Goal: Information Seeking & Learning: Learn about a topic

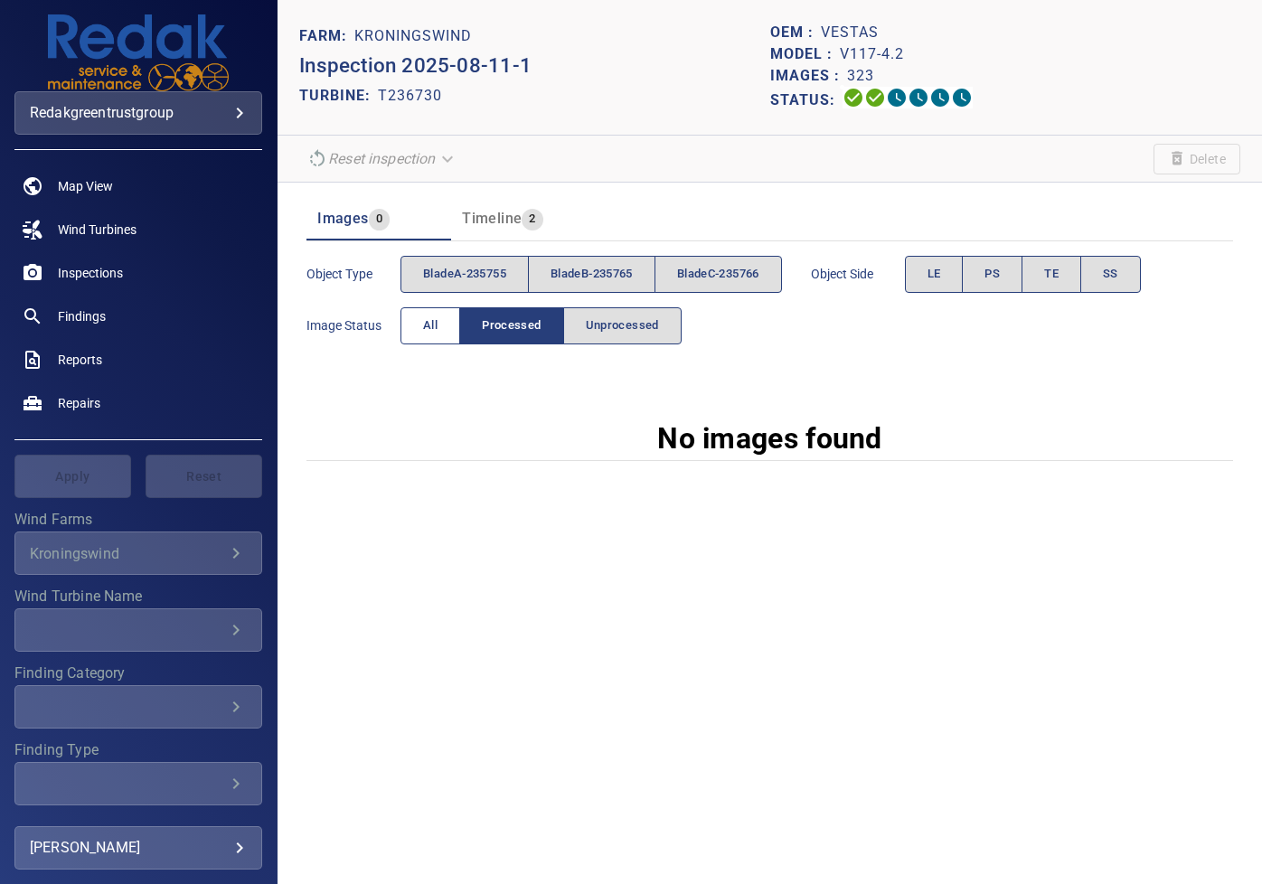
click at [427, 330] on span "All" at bounding box center [430, 325] width 14 height 21
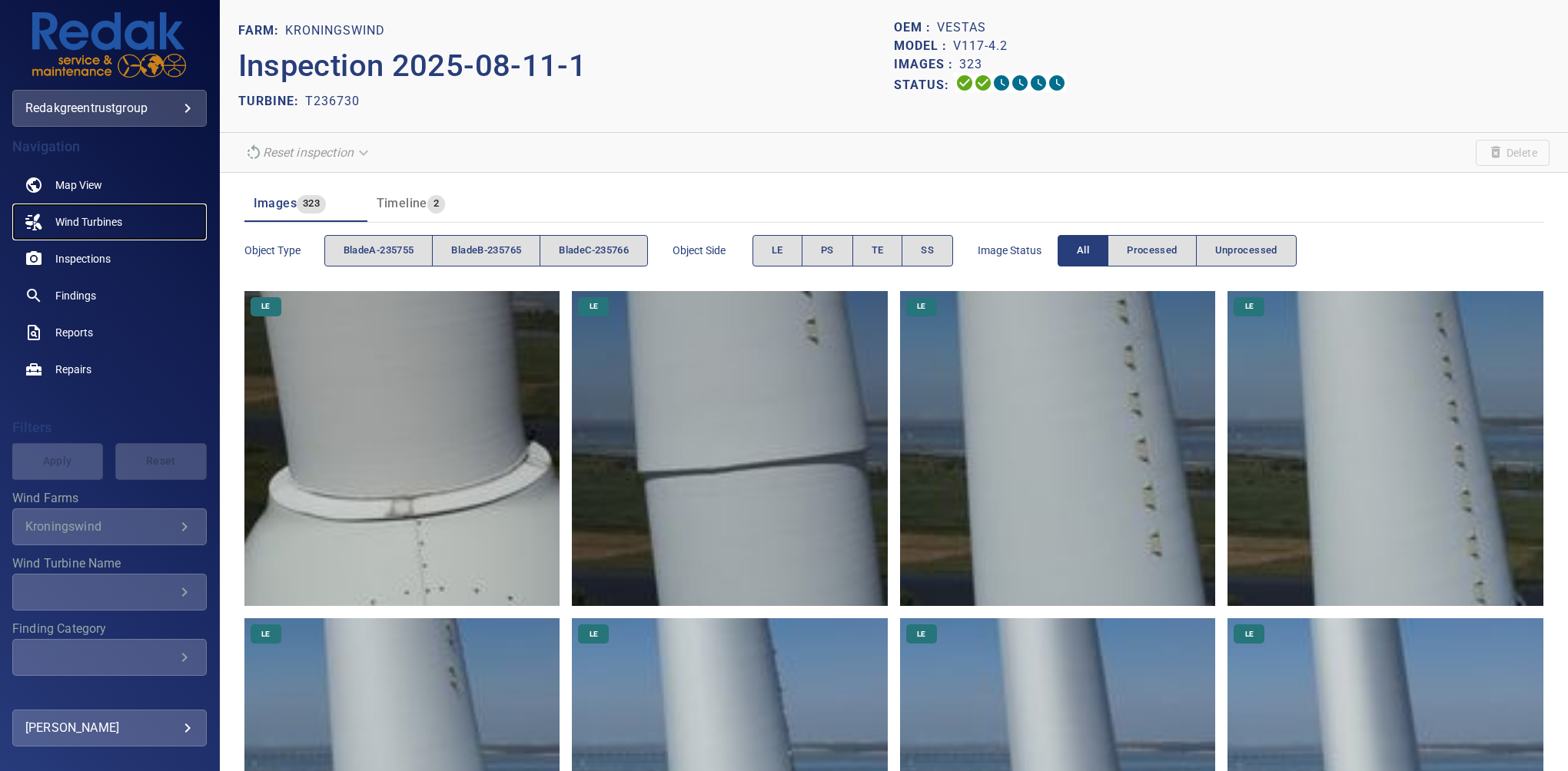
click at [120, 221] on span "Wind Turbines" at bounding box center [88, 222] width 67 height 15
click at [827, 246] on span "PS" at bounding box center [827, 251] width 13 height 18
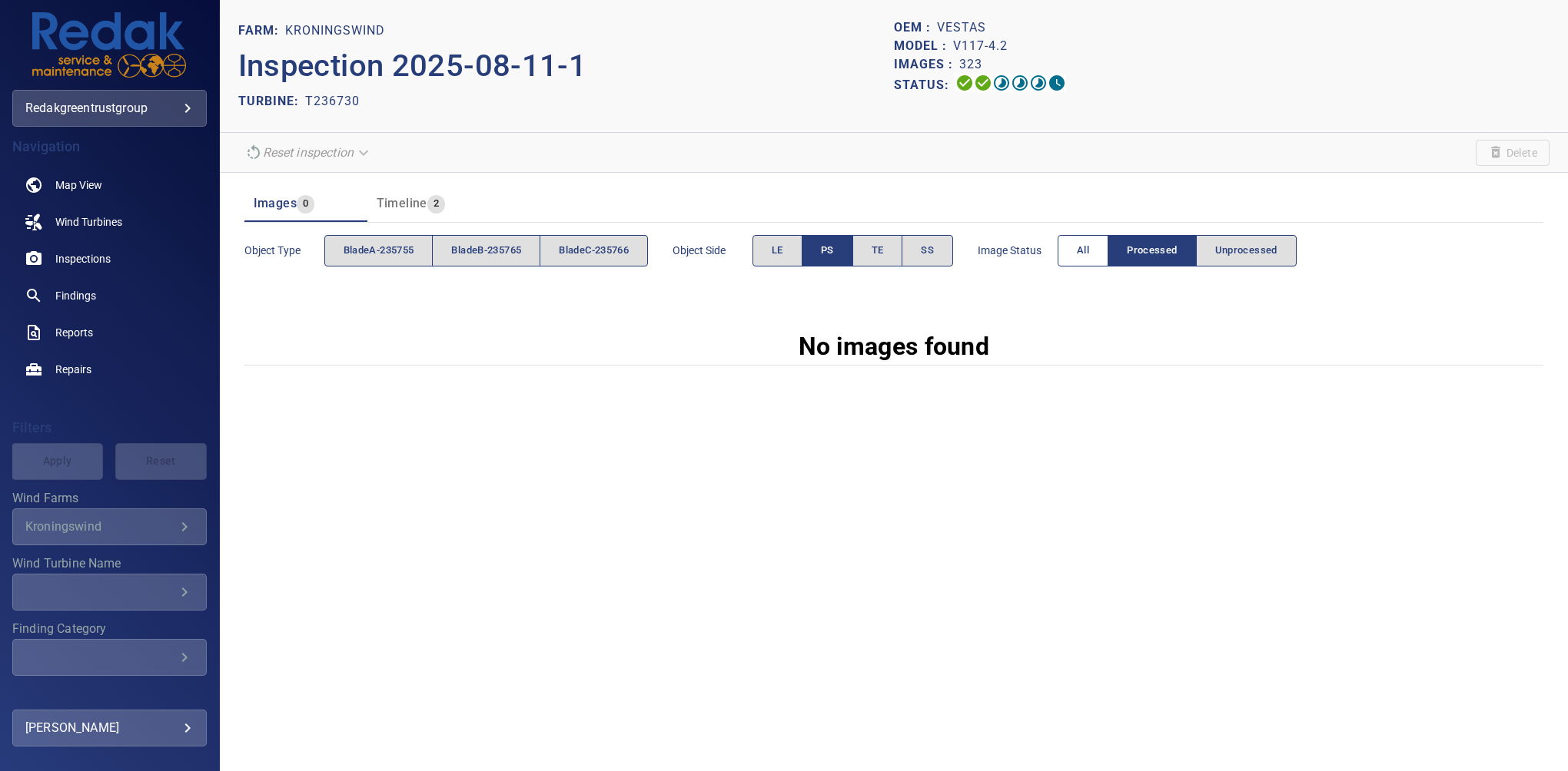
click at [1072, 247] on button "All" at bounding box center [1083, 251] width 51 height 31
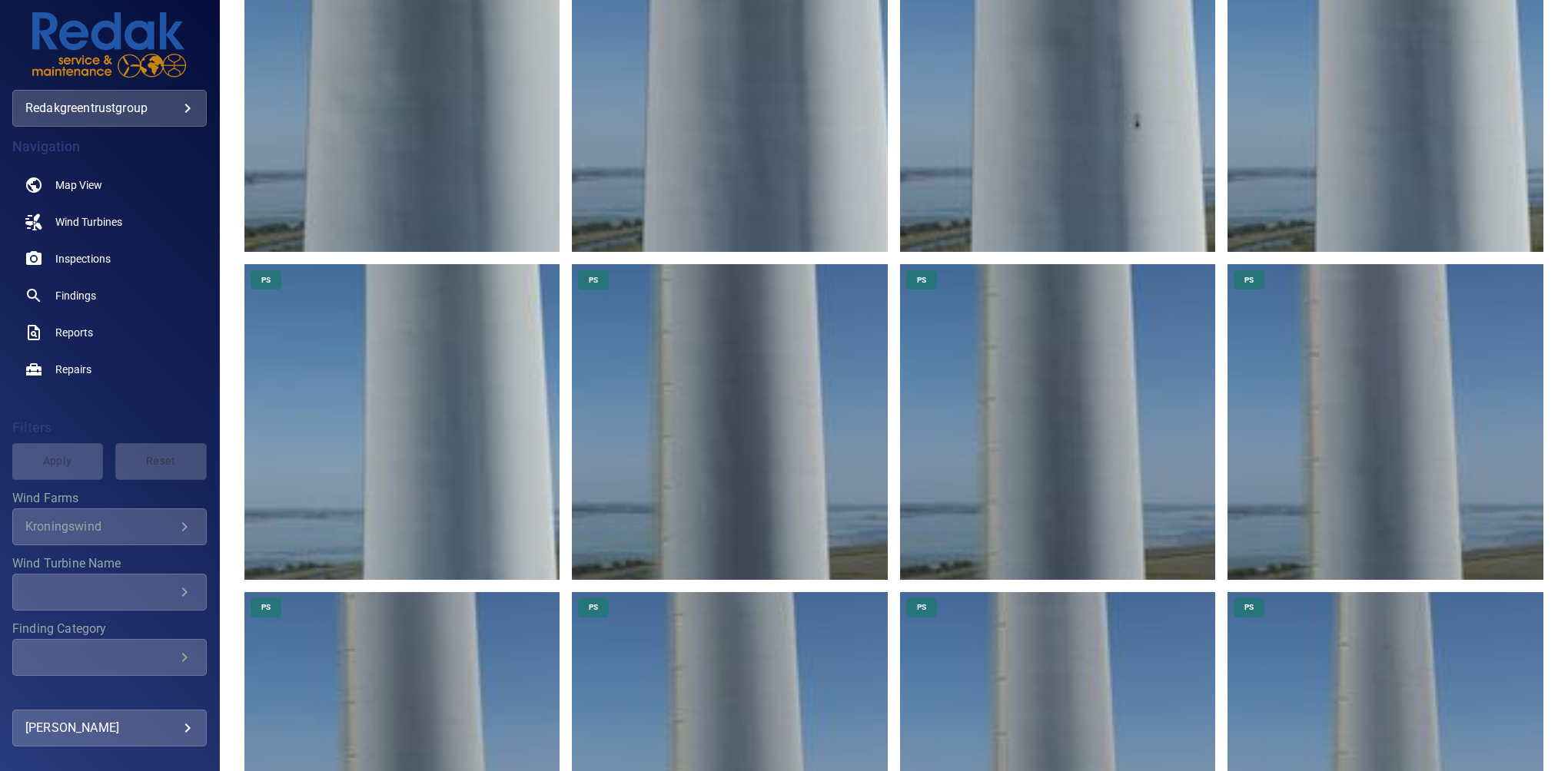
scroll to position [1395, 0]
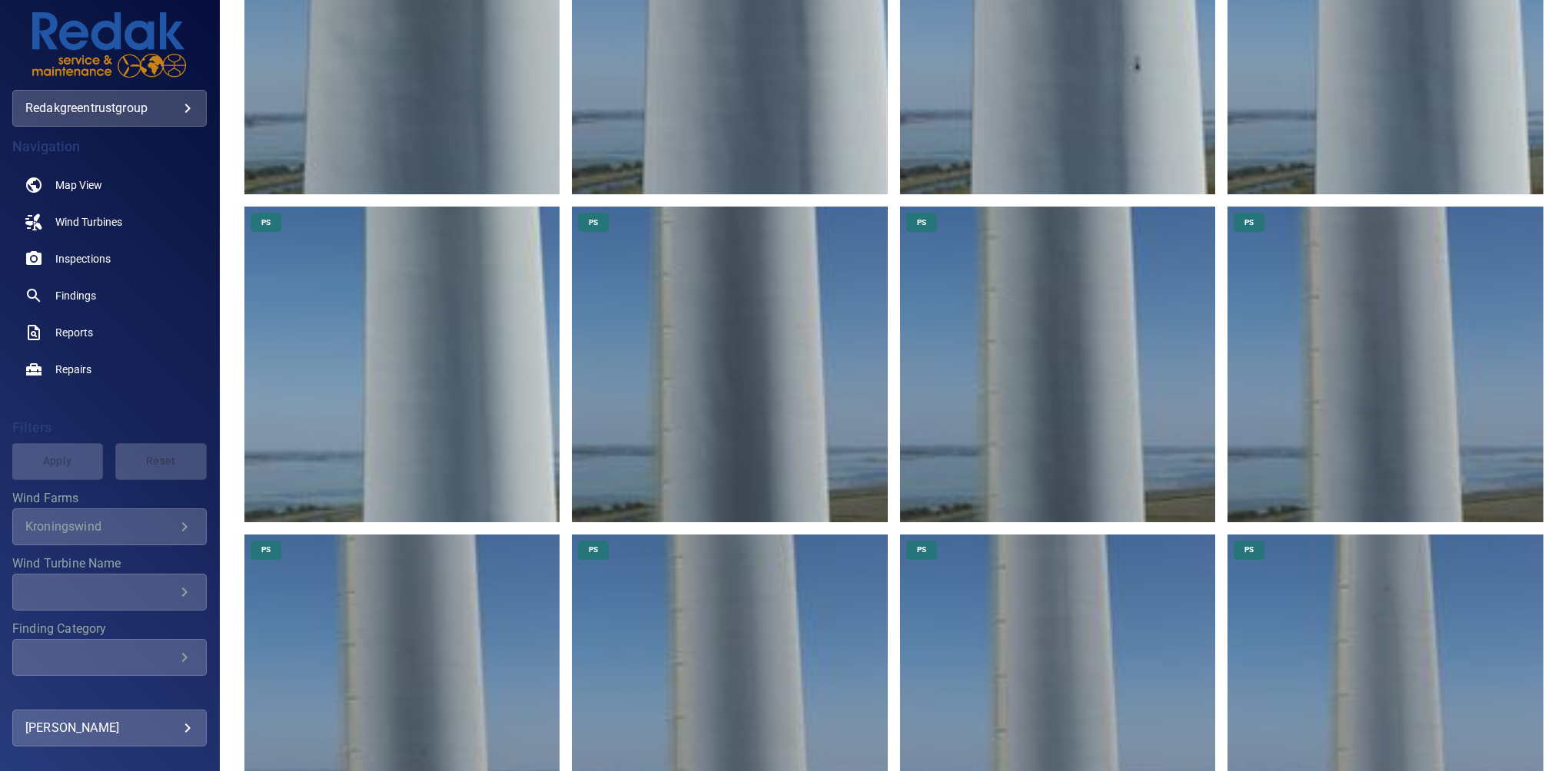
click at [504, 296] on img at bounding box center [401, 364] width 315 height 315
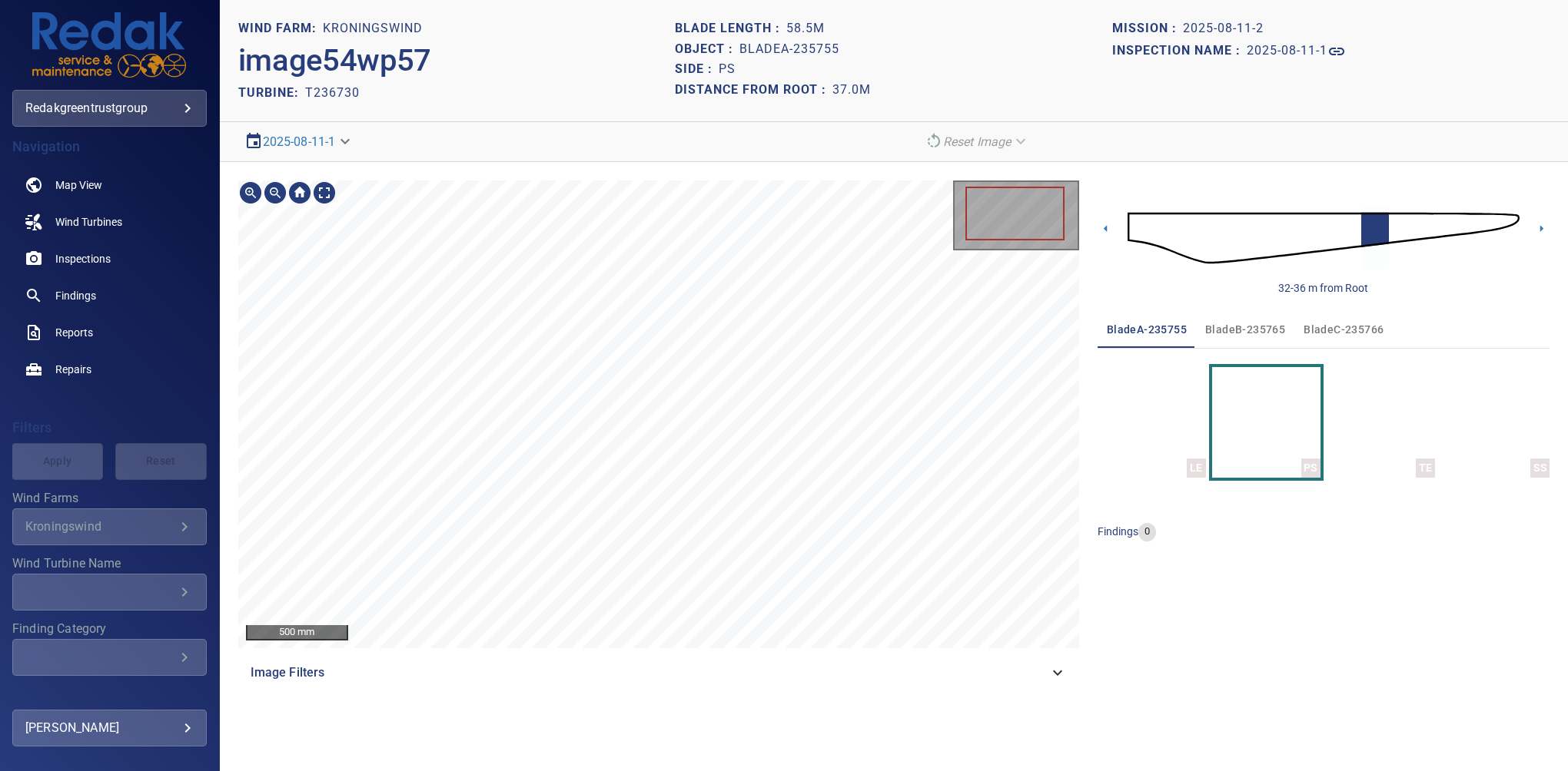
click at [690, 751] on html "**********" at bounding box center [784, 385] width 1568 height 771
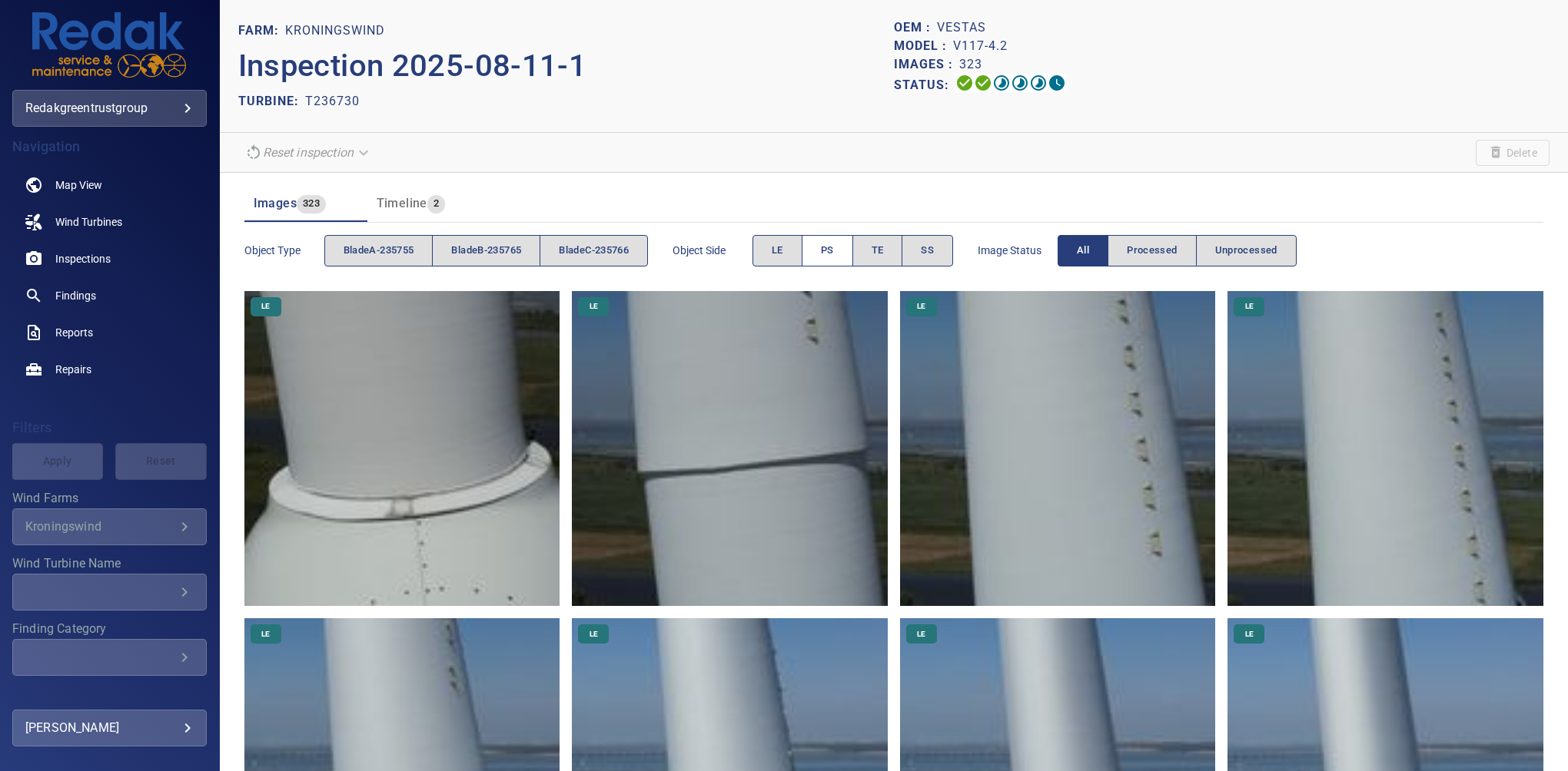
click at [834, 247] on span "PS" at bounding box center [827, 251] width 13 height 18
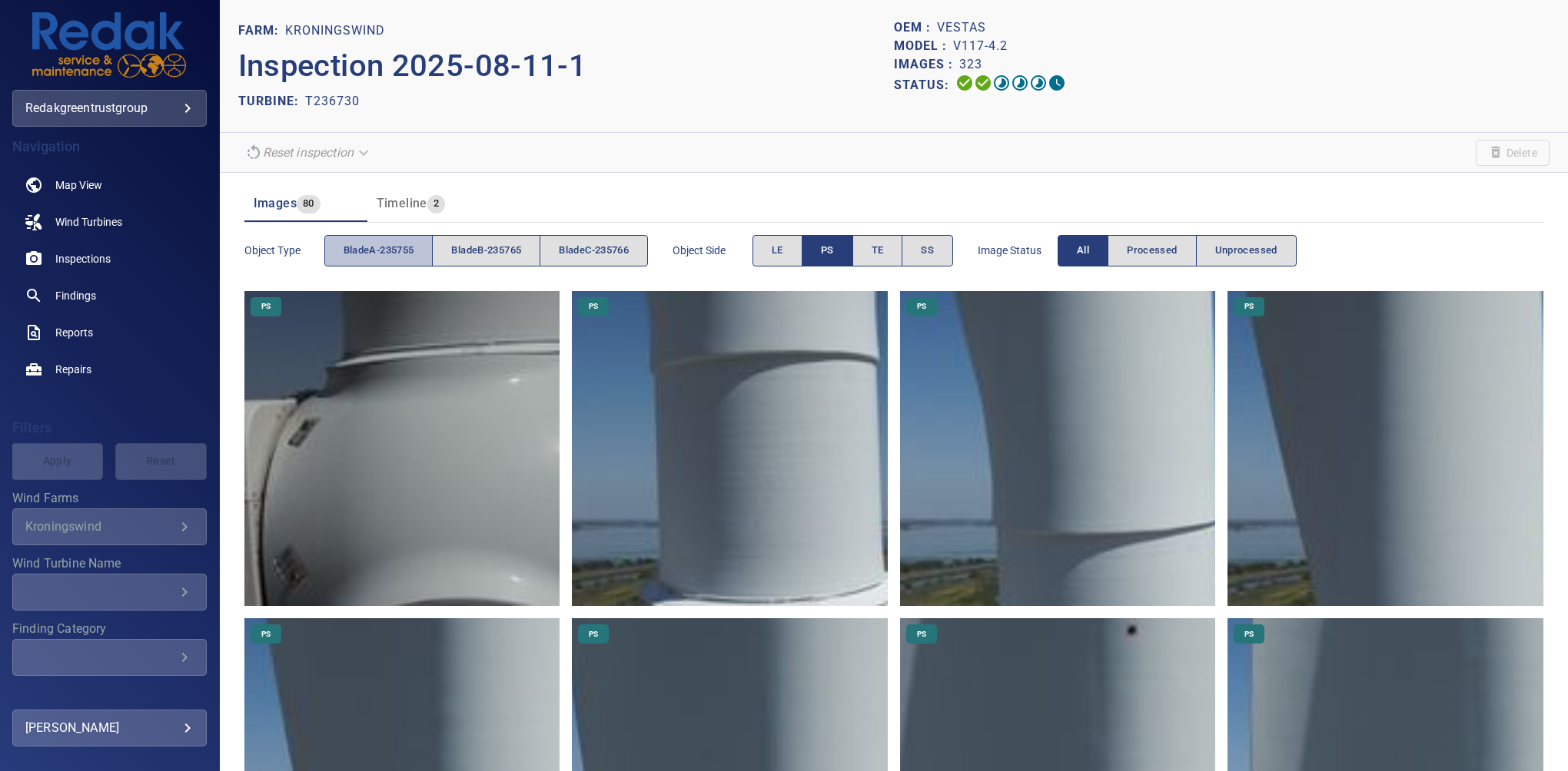
click at [355, 254] on span "bladeA-235755" at bounding box center [378, 251] width 71 height 18
click at [820, 252] on button "PS" at bounding box center [827, 251] width 52 height 31
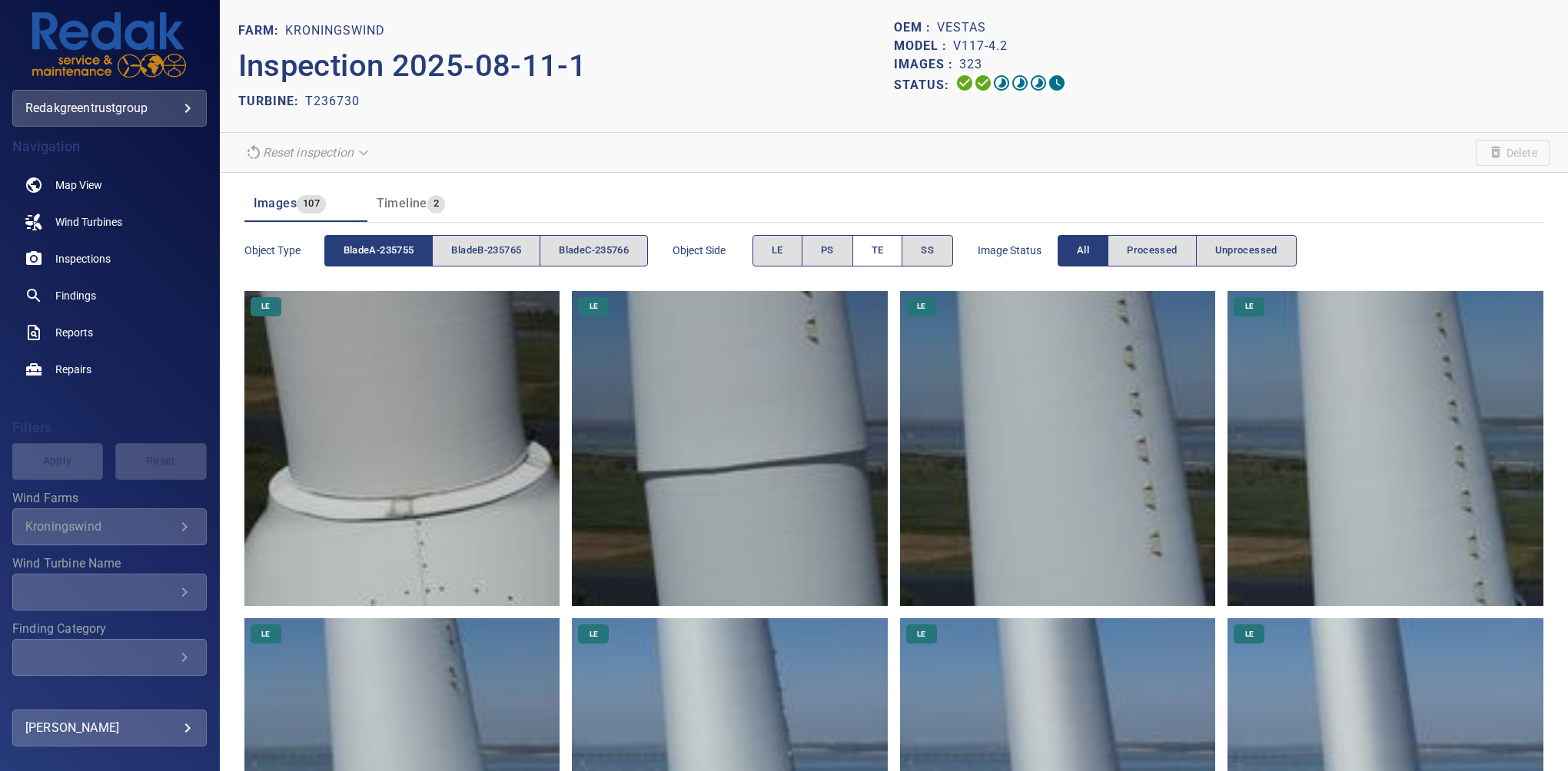
click at [903, 252] on button "TE" at bounding box center [878, 251] width 51 height 31
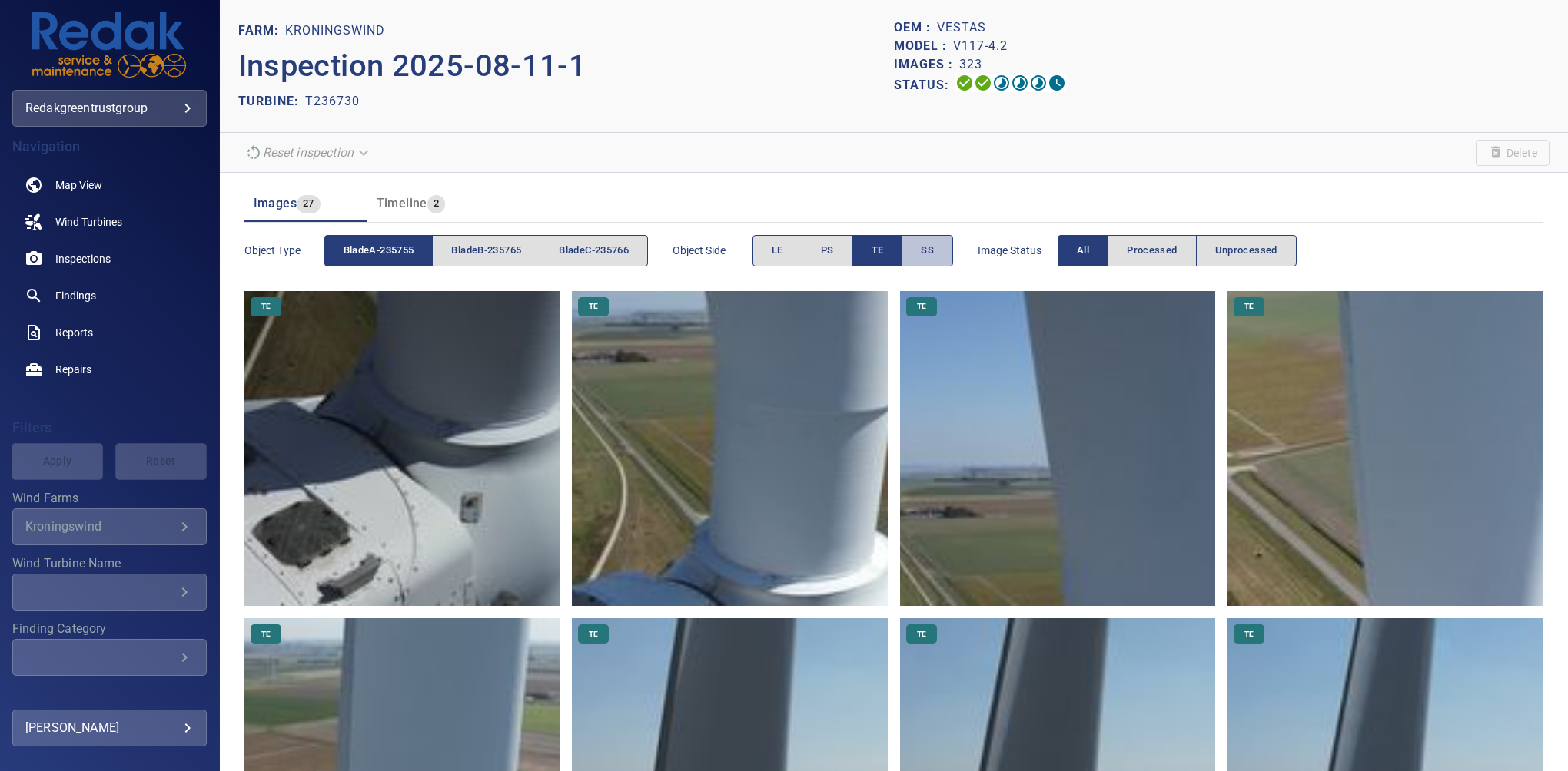
click at [934, 248] on span "SS" at bounding box center [927, 251] width 13 height 18
click at [894, 249] on button "TE" at bounding box center [878, 251] width 51 height 31
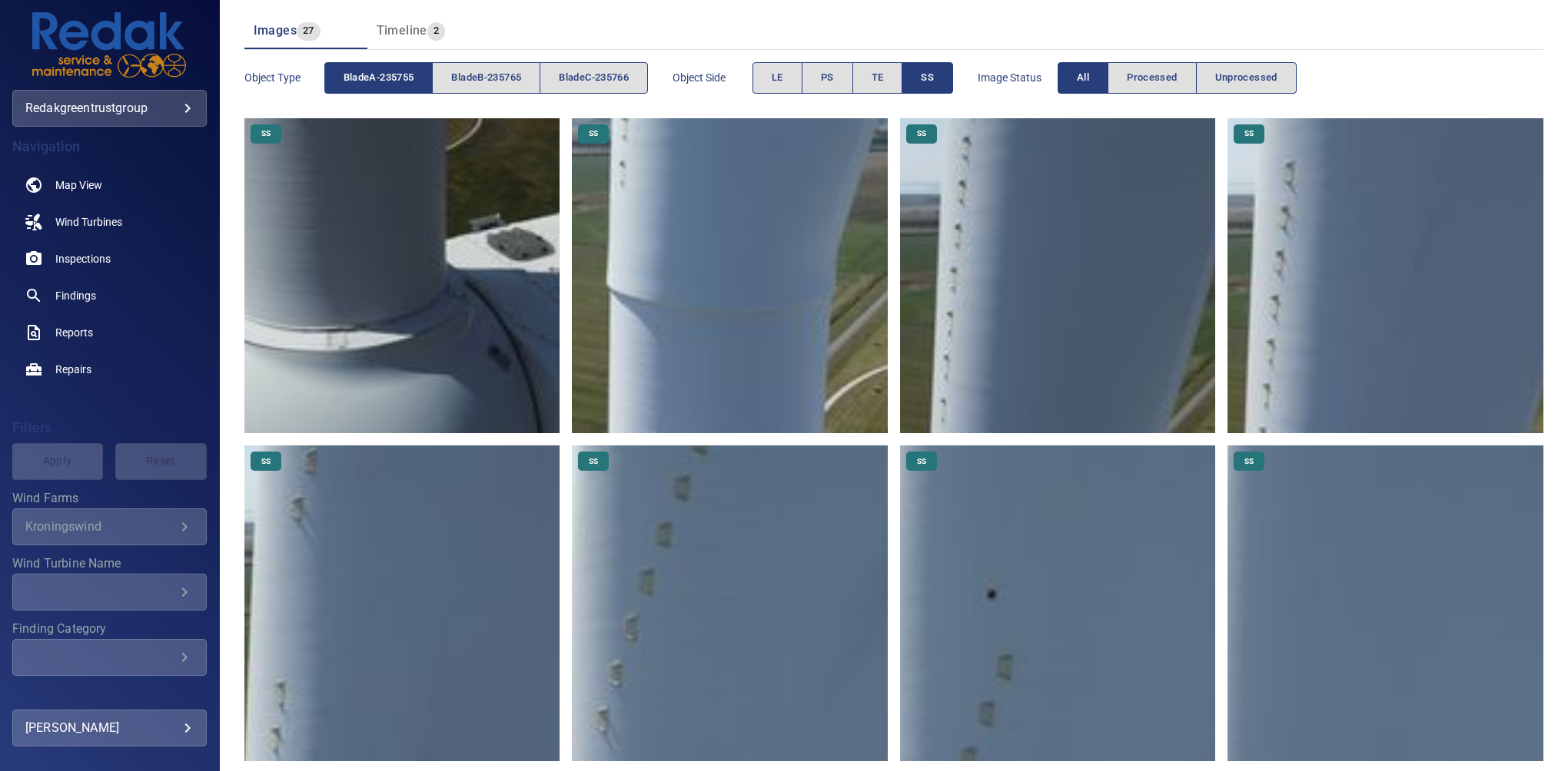
scroll to position [178, 0]
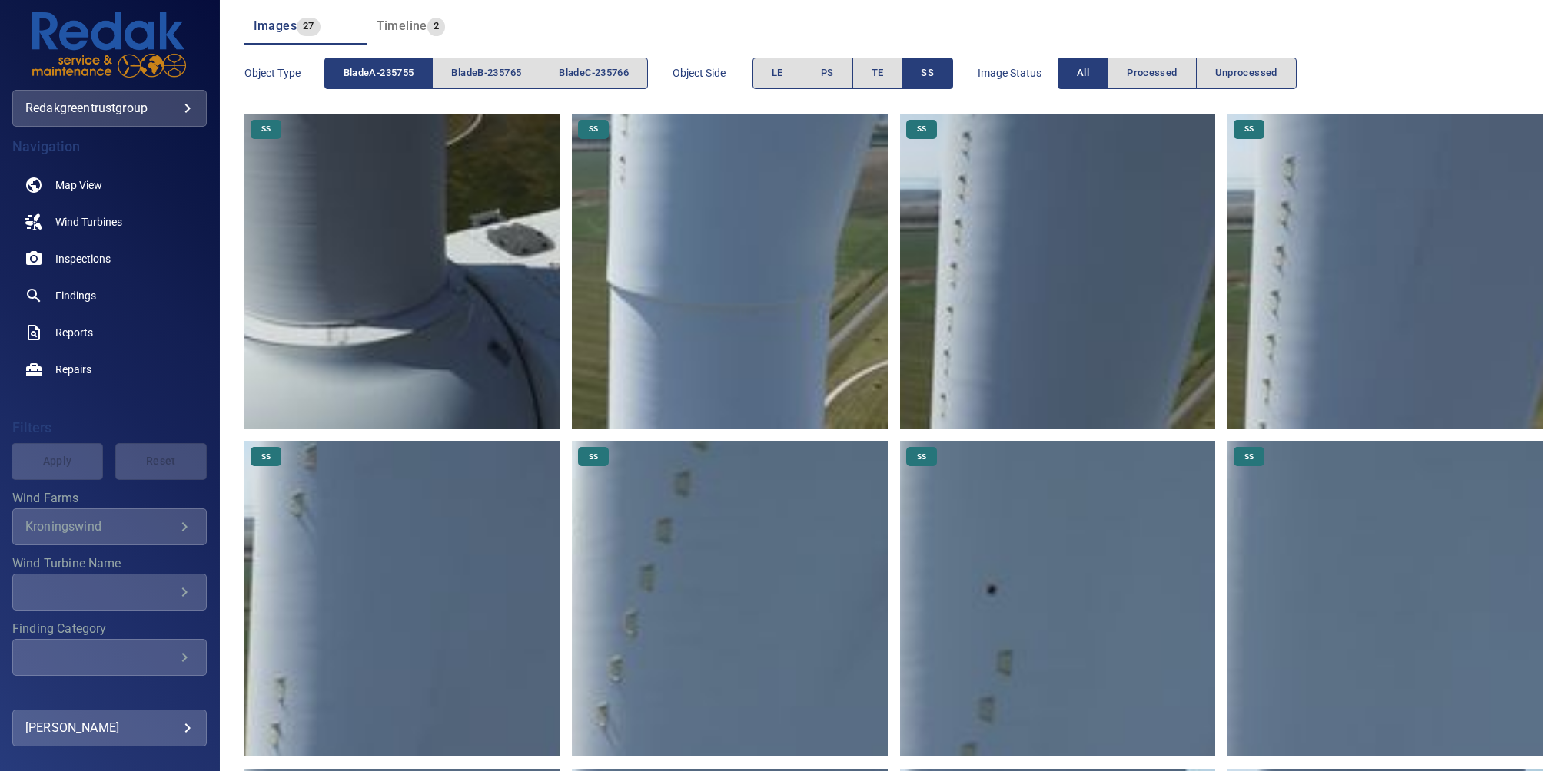
click at [490, 242] on img at bounding box center [401, 271] width 315 height 315
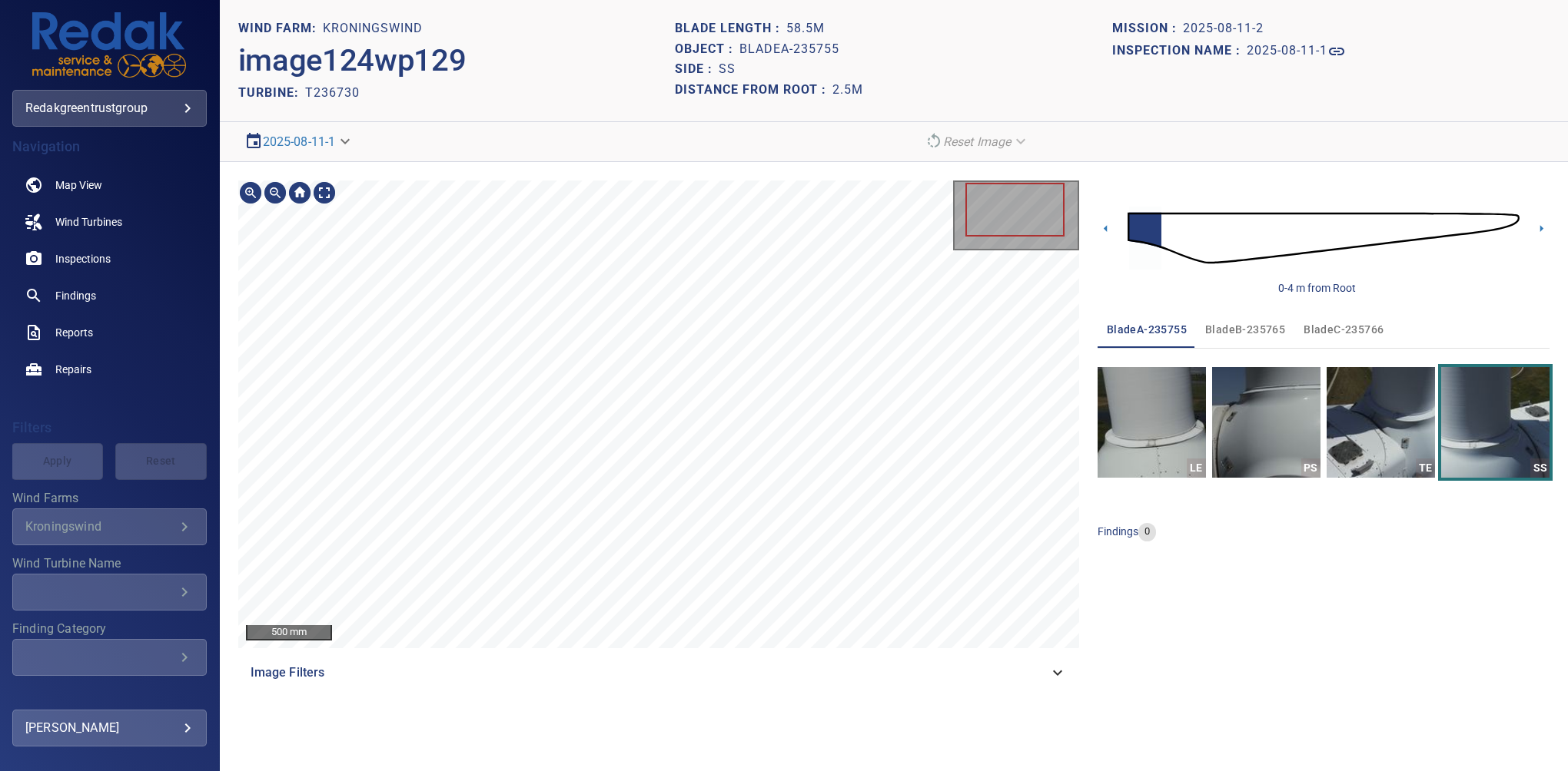
click at [732, 685] on div "500 mm Image Filters" at bounding box center [658, 435] width 841 height 511
click at [1072, 231] on icon at bounding box center [1541, 228] width 16 height 16
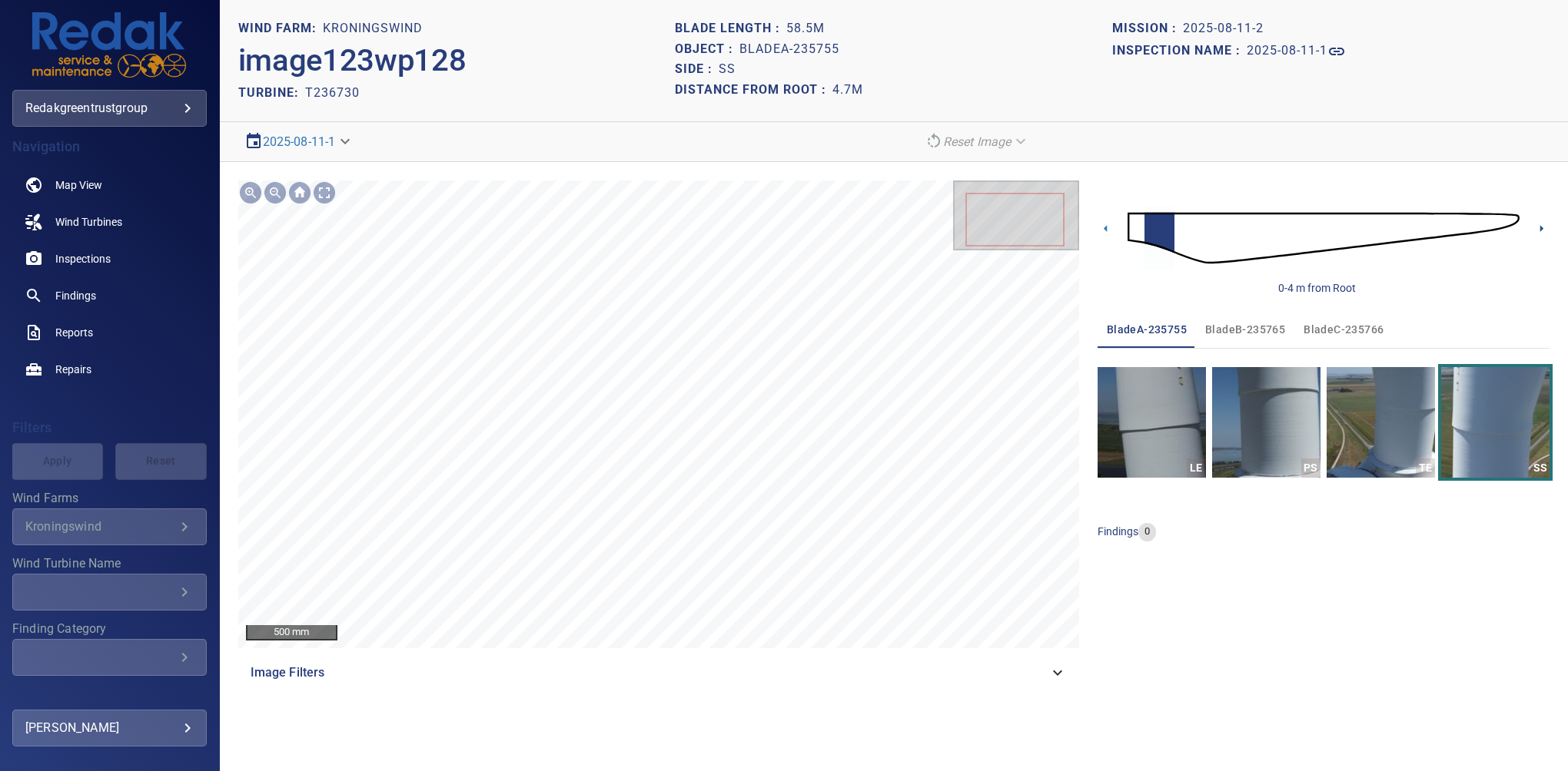
click at [1072, 228] on icon at bounding box center [1541, 228] width 16 height 16
click at [1072, 227] on icon at bounding box center [1541, 228] width 16 height 16
click at [1072, 225] on icon at bounding box center [1541, 228] width 16 height 16
click at [1072, 231] on img at bounding box center [1323, 237] width 392 height 94
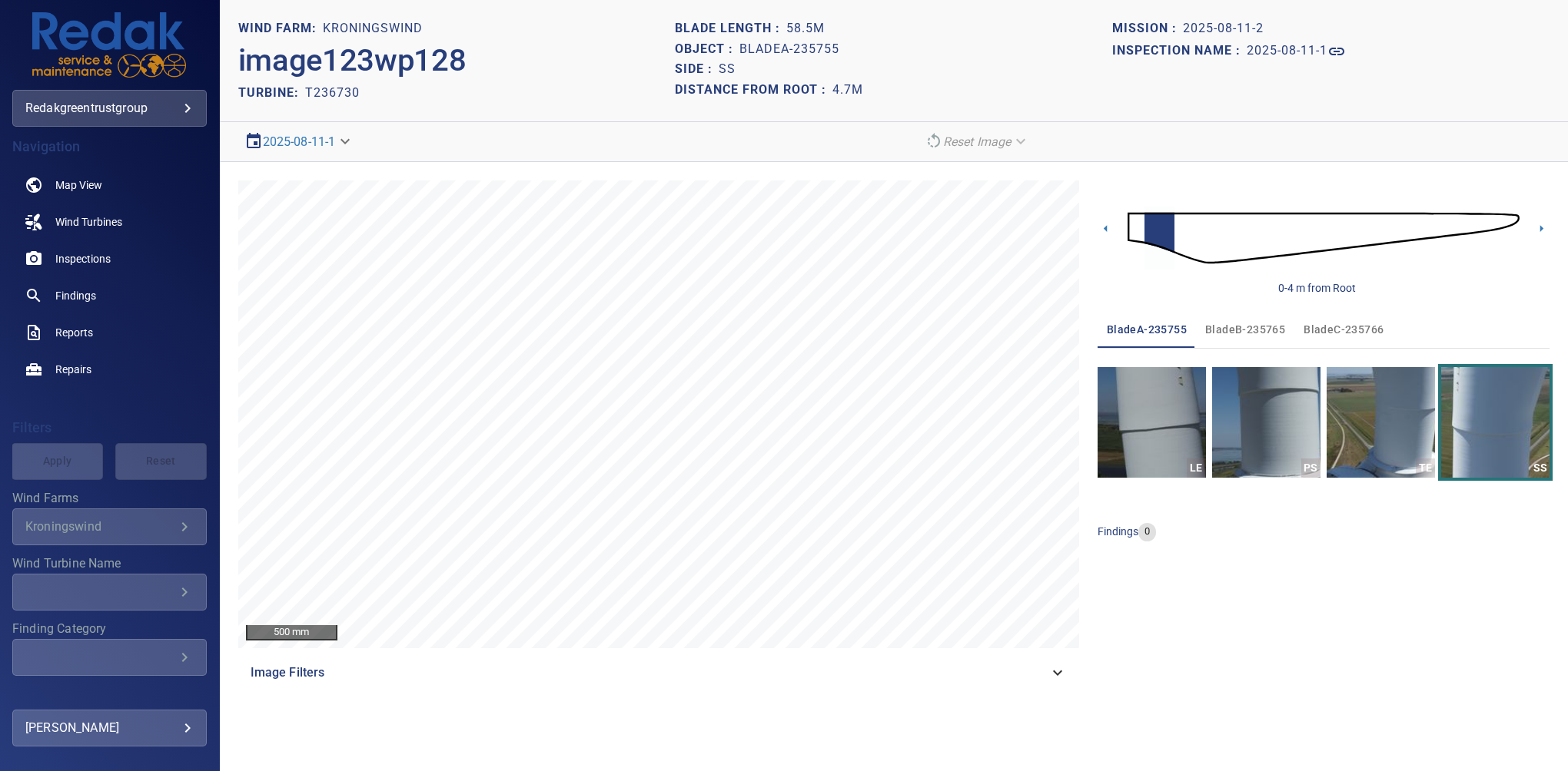
click at [1072, 233] on img at bounding box center [1323, 237] width 392 height 94
click at [1072, 235] on img at bounding box center [1323, 237] width 392 height 94
click at [1072, 239] on img at bounding box center [1323, 237] width 392 height 94
click at [366, 34] on h1 "Kroningswind" at bounding box center [372, 28] width 99 height 14
drag, startPoint x: 321, startPoint y: 141, endPoint x: 515, endPoint y: 120, distance: 195.1
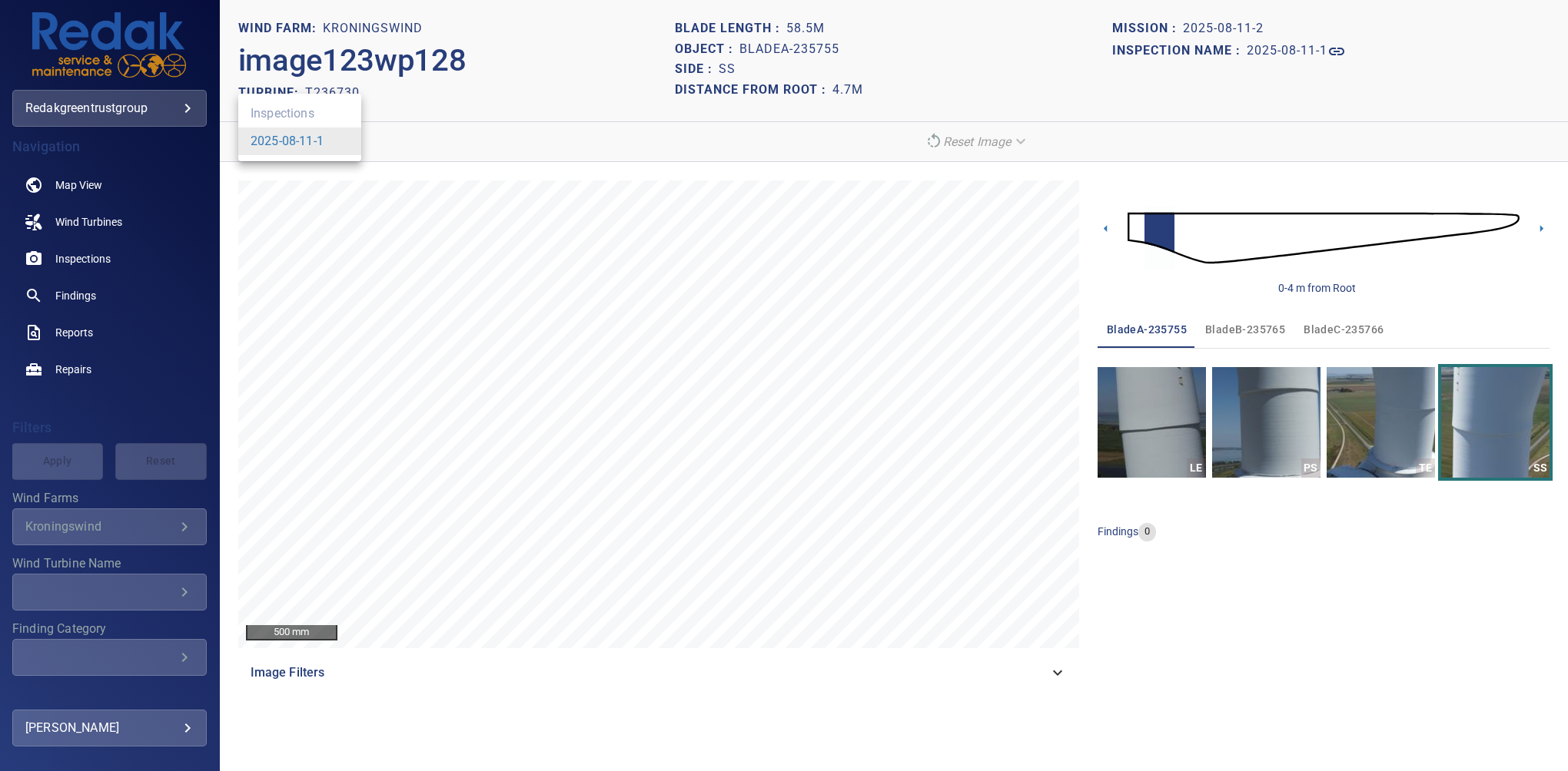
click at [321, 141] on body "**********" at bounding box center [784, 385] width 1568 height 771
click at [1072, 326] on div at bounding box center [784, 385] width 1568 height 771
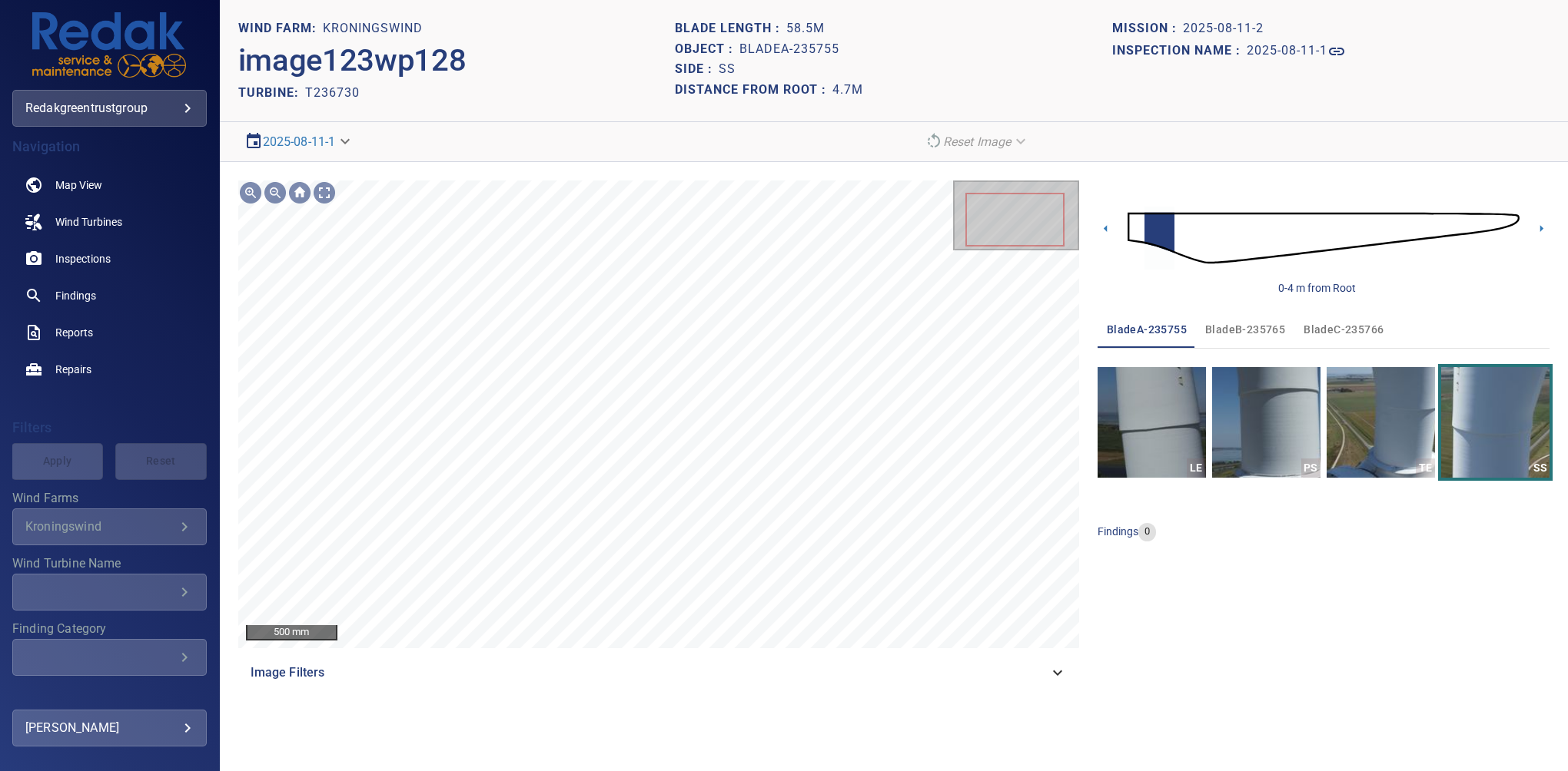
click at [383, 28] on h1 "Kroningswind" at bounding box center [372, 28] width 99 height 14
click at [88, 112] on body "**********" at bounding box center [784, 385] width 1568 height 771
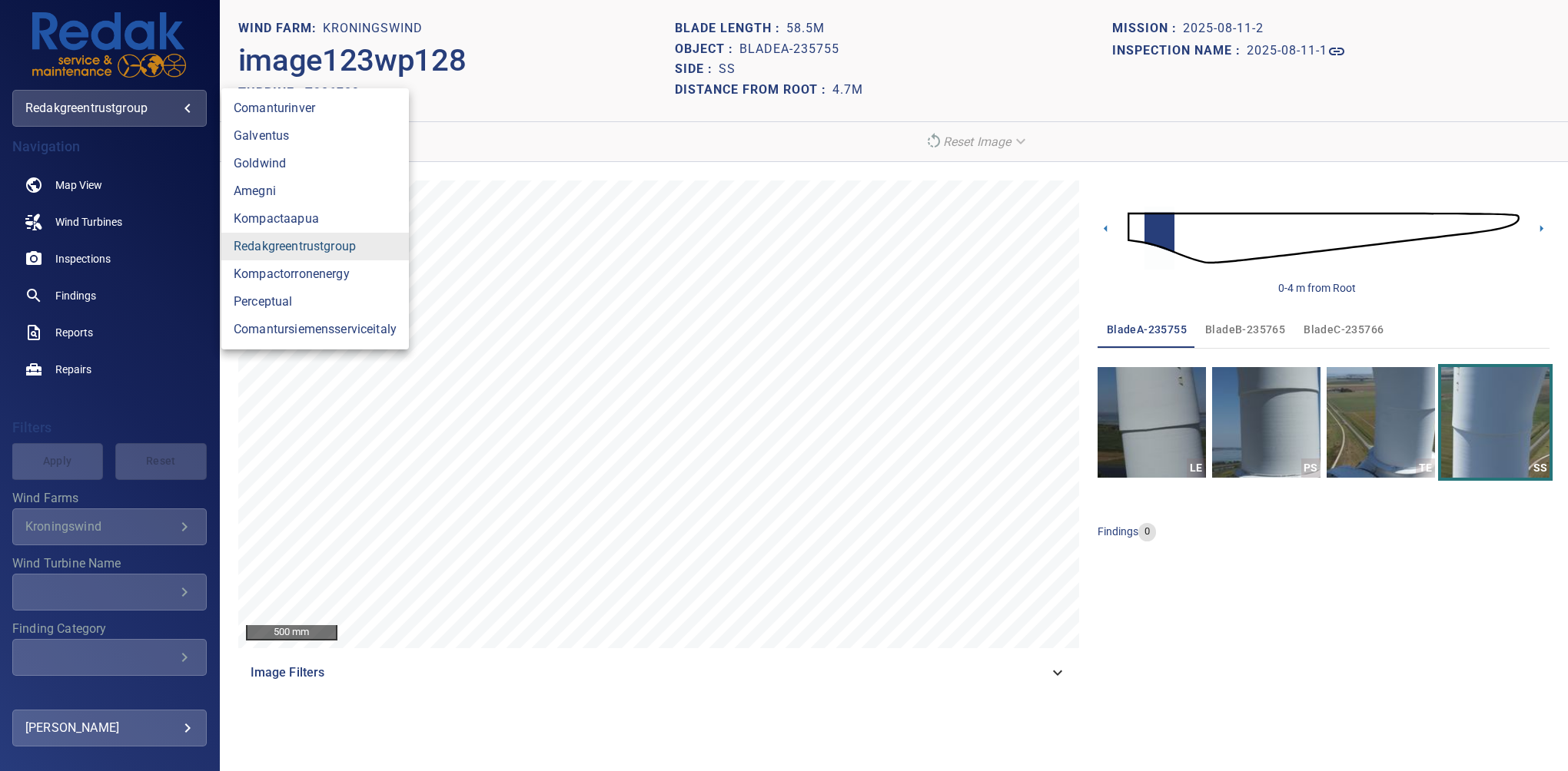
click at [305, 252] on link "redakgreentrustgroup" at bounding box center [315, 247] width 188 height 28
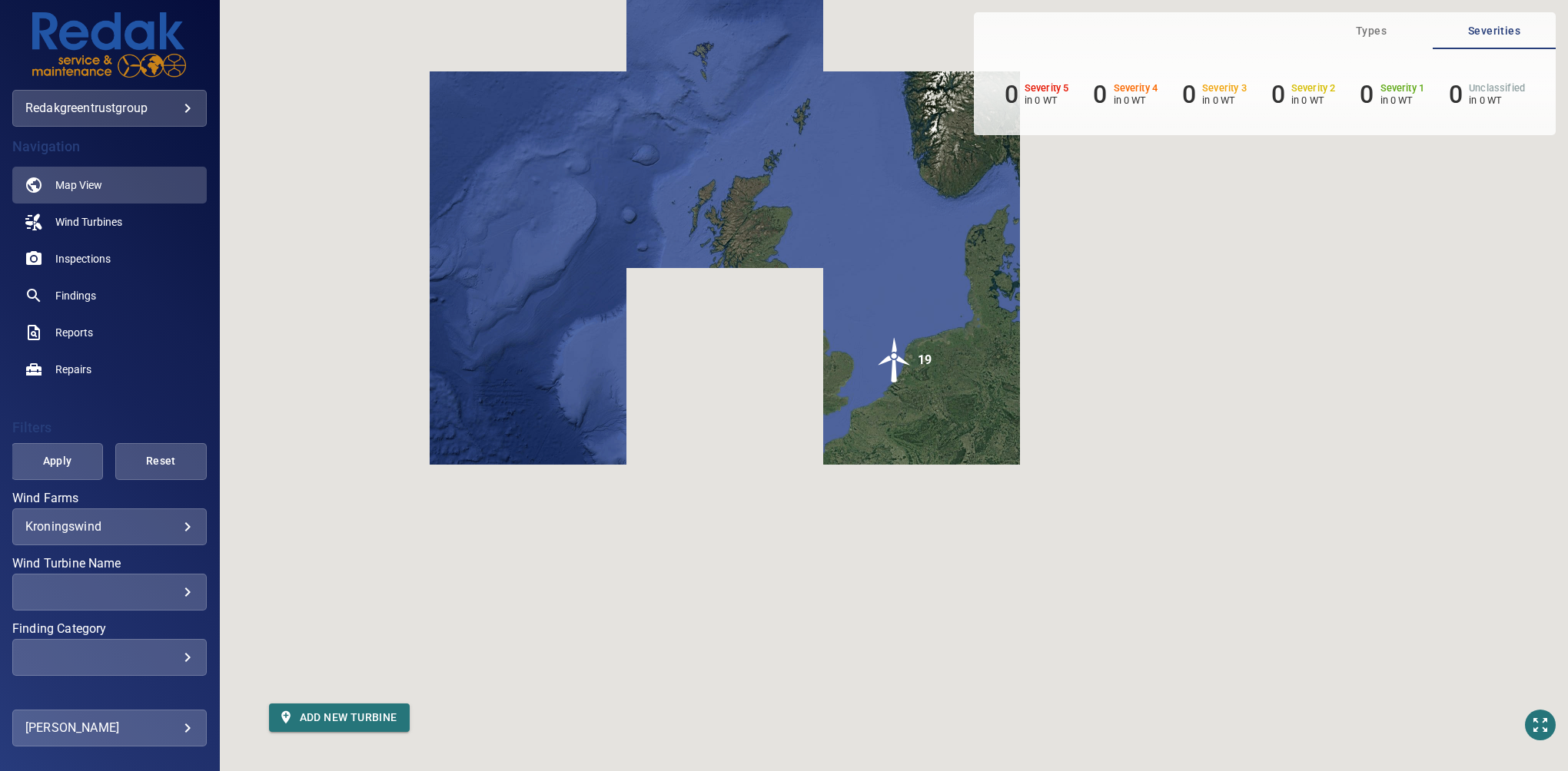
click at [64, 523] on body "**********" at bounding box center [784, 385] width 1568 height 771
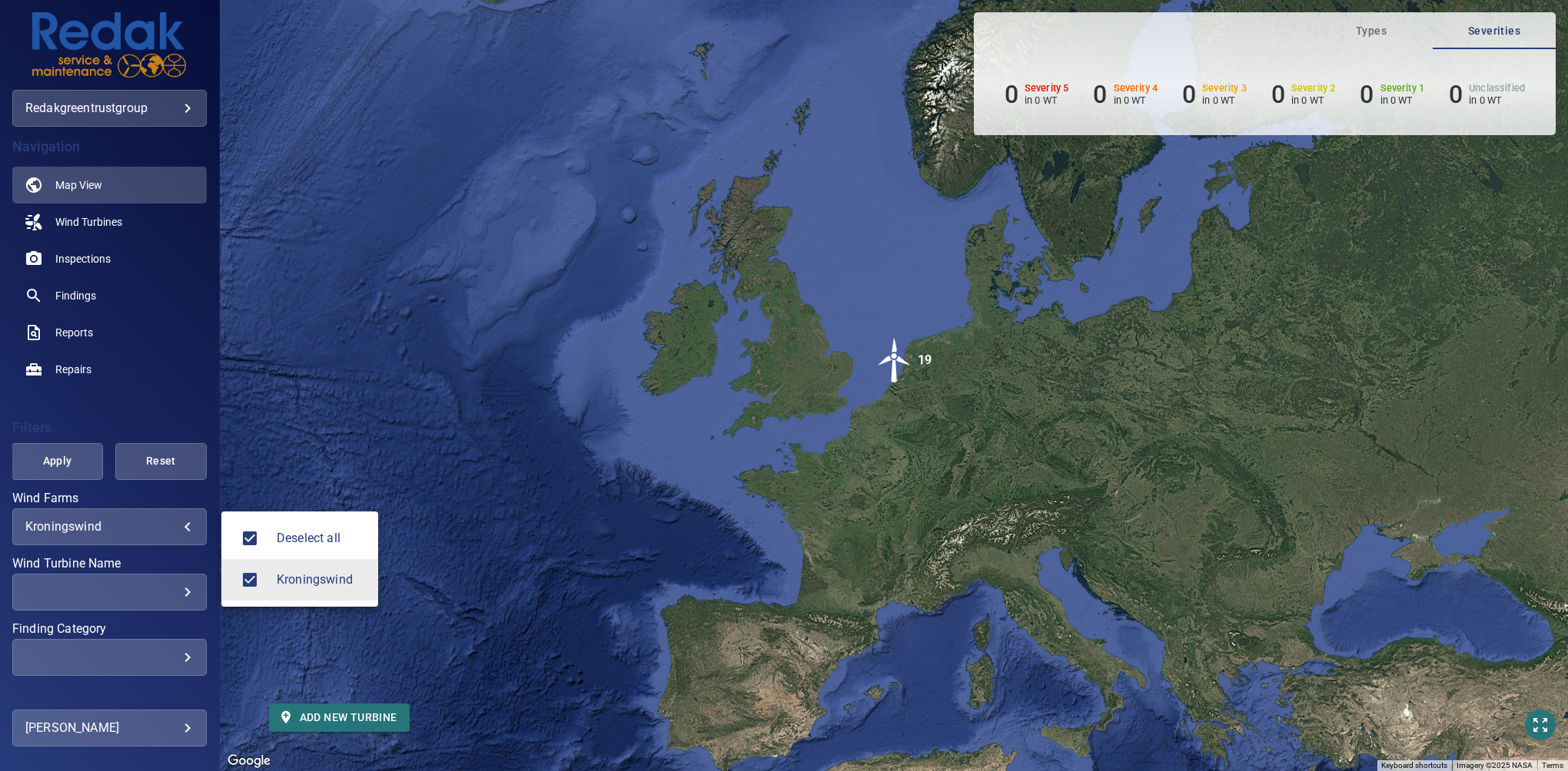
click at [300, 572] on span "Kroningswind" at bounding box center [321, 581] width 89 height 19
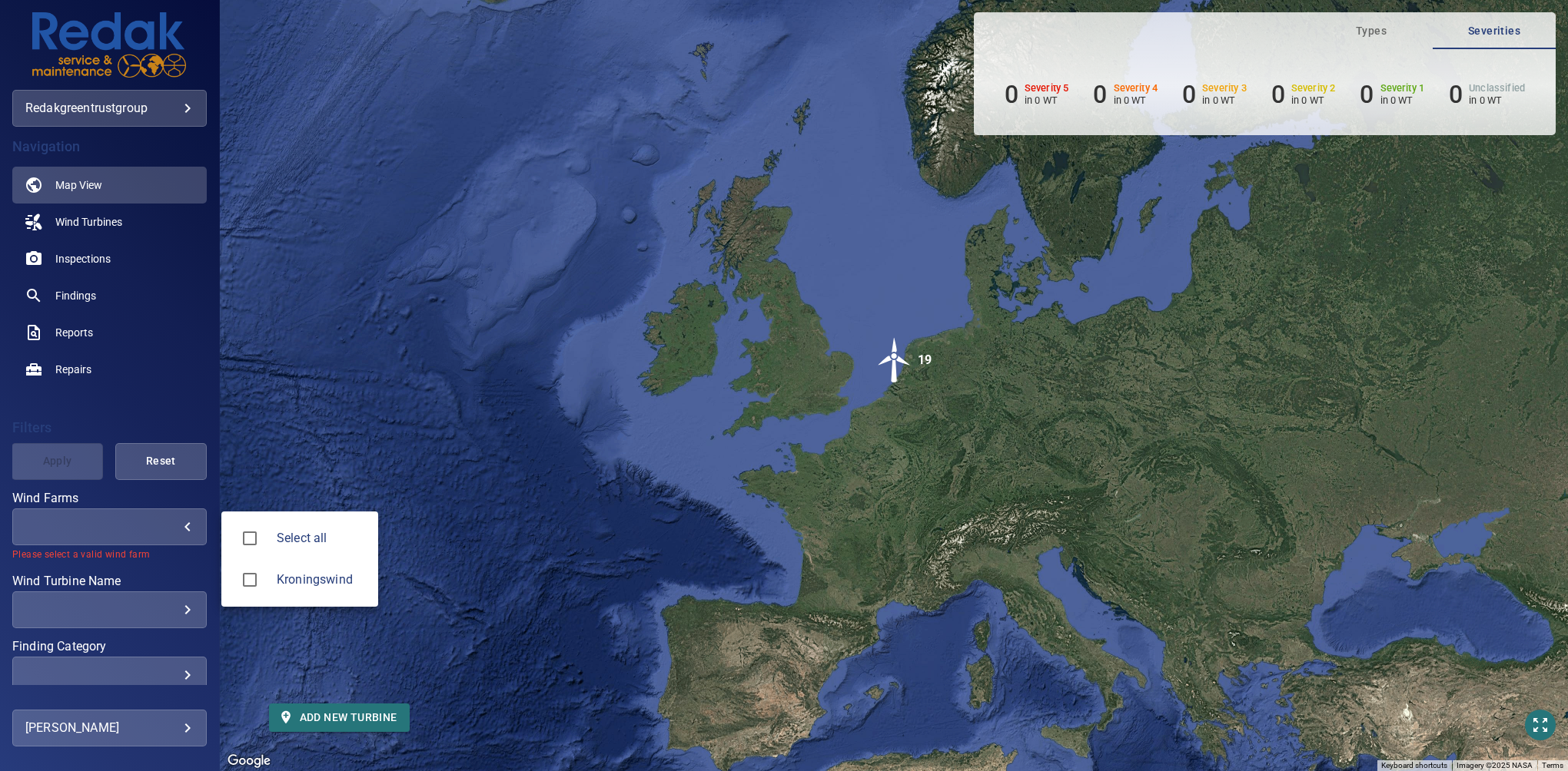
click at [83, 207] on div at bounding box center [784, 385] width 1568 height 771
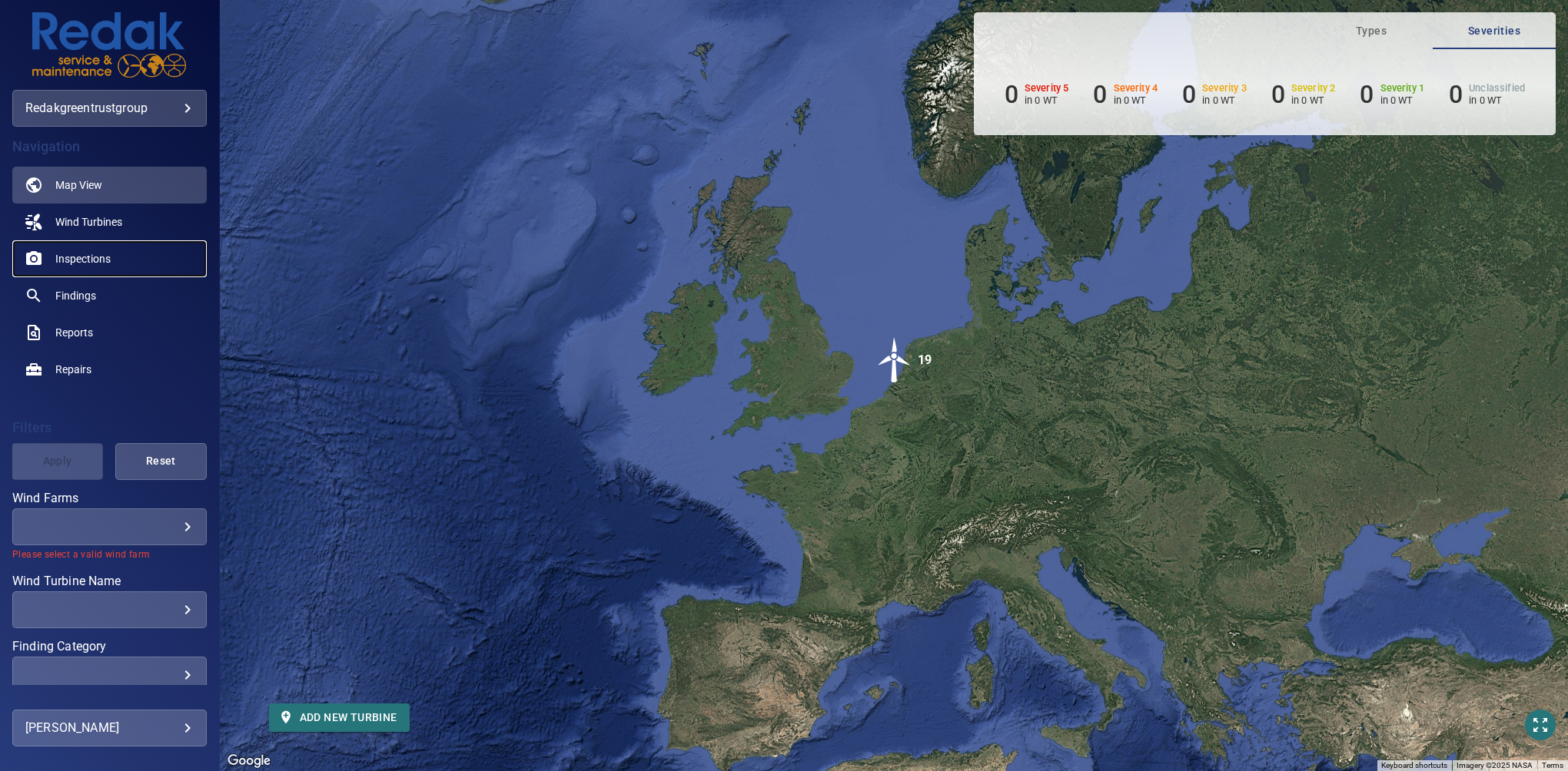
click at [79, 270] on link "Inspections" at bounding box center [109, 258] width 195 height 37
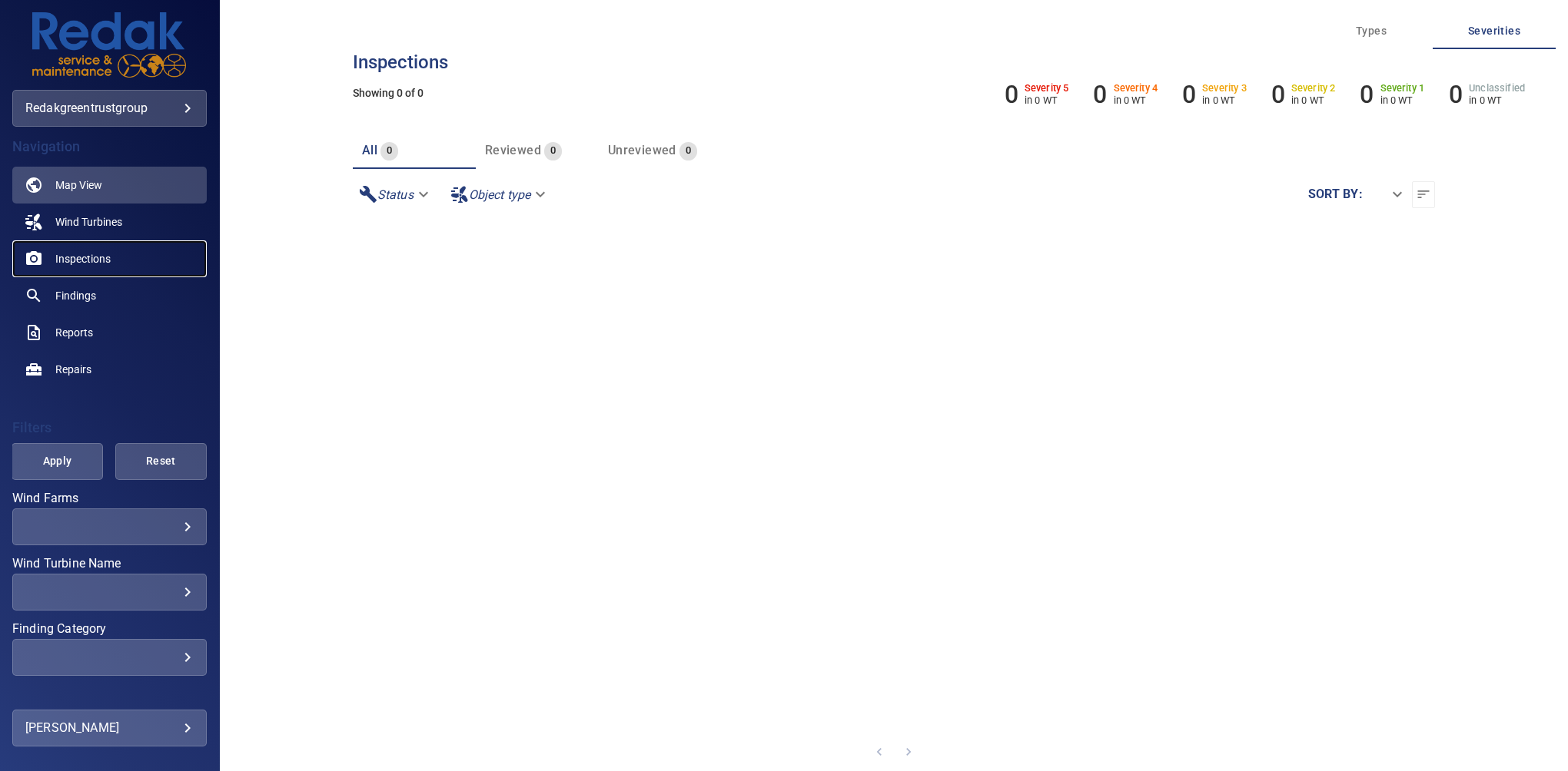
click at [75, 261] on span "Inspections" at bounding box center [82, 259] width 55 height 15
click at [73, 258] on span "Inspections" at bounding box center [82, 259] width 55 height 15
click at [73, 255] on span "Inspections" at bounding box center [82, 259] width 55 height 15
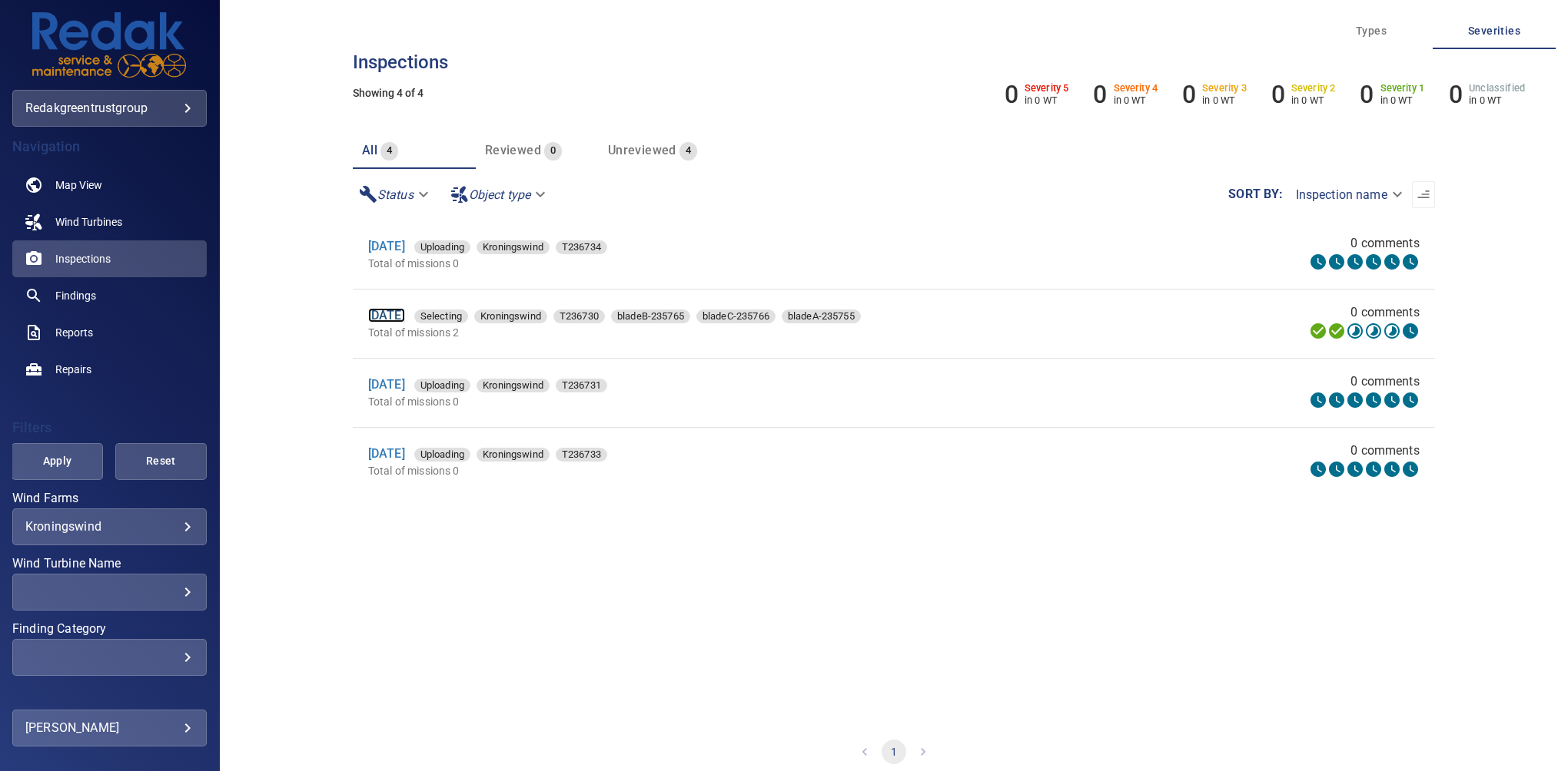
click at [405, 310] on link "[DATE]" at bounding box center [386, 315] width 37 height 14
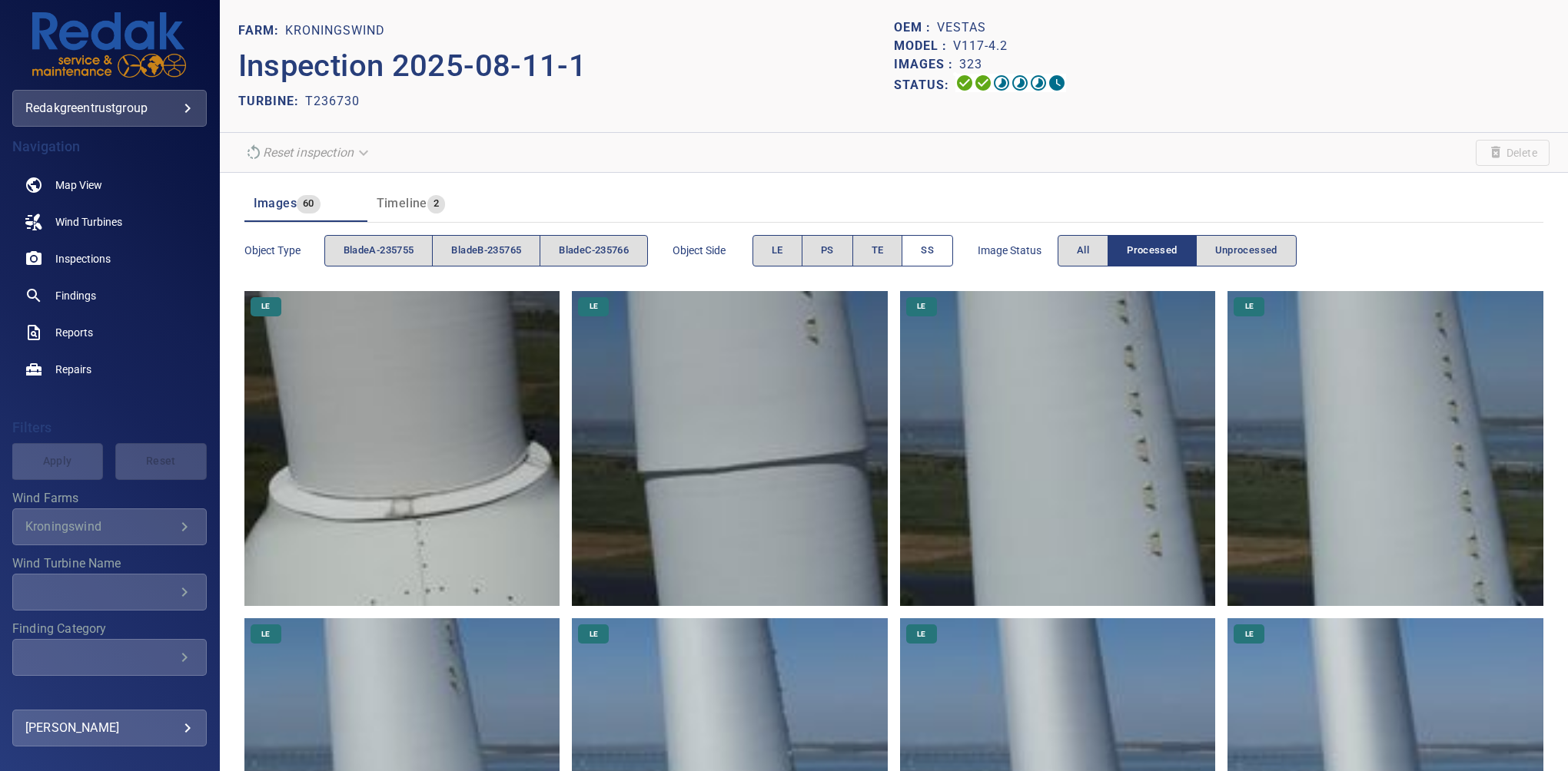
click at [931, 238] on button "SS" at bounding box center [927, 251] width 52 height 31
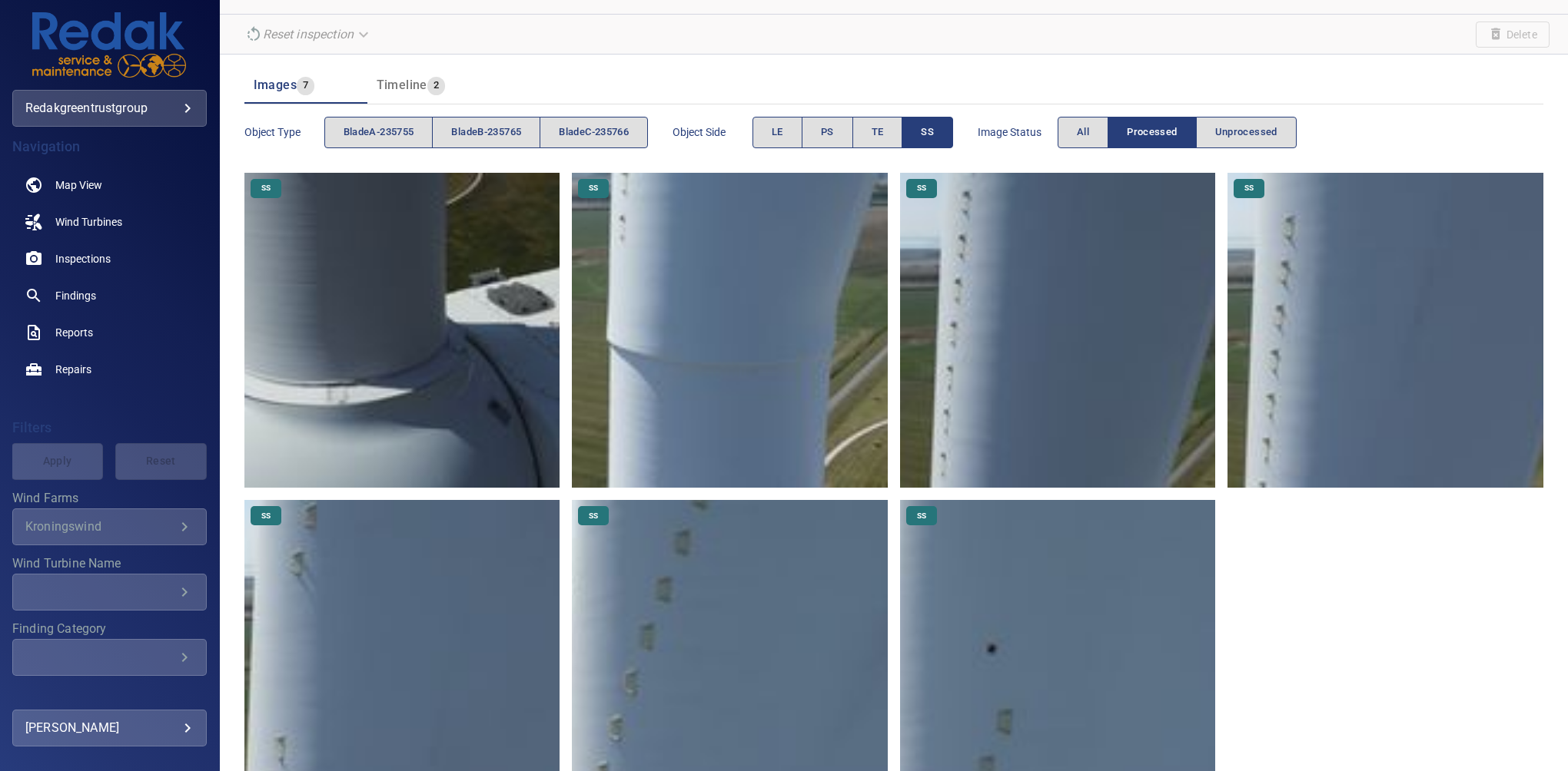
scroll to position [194, 0]
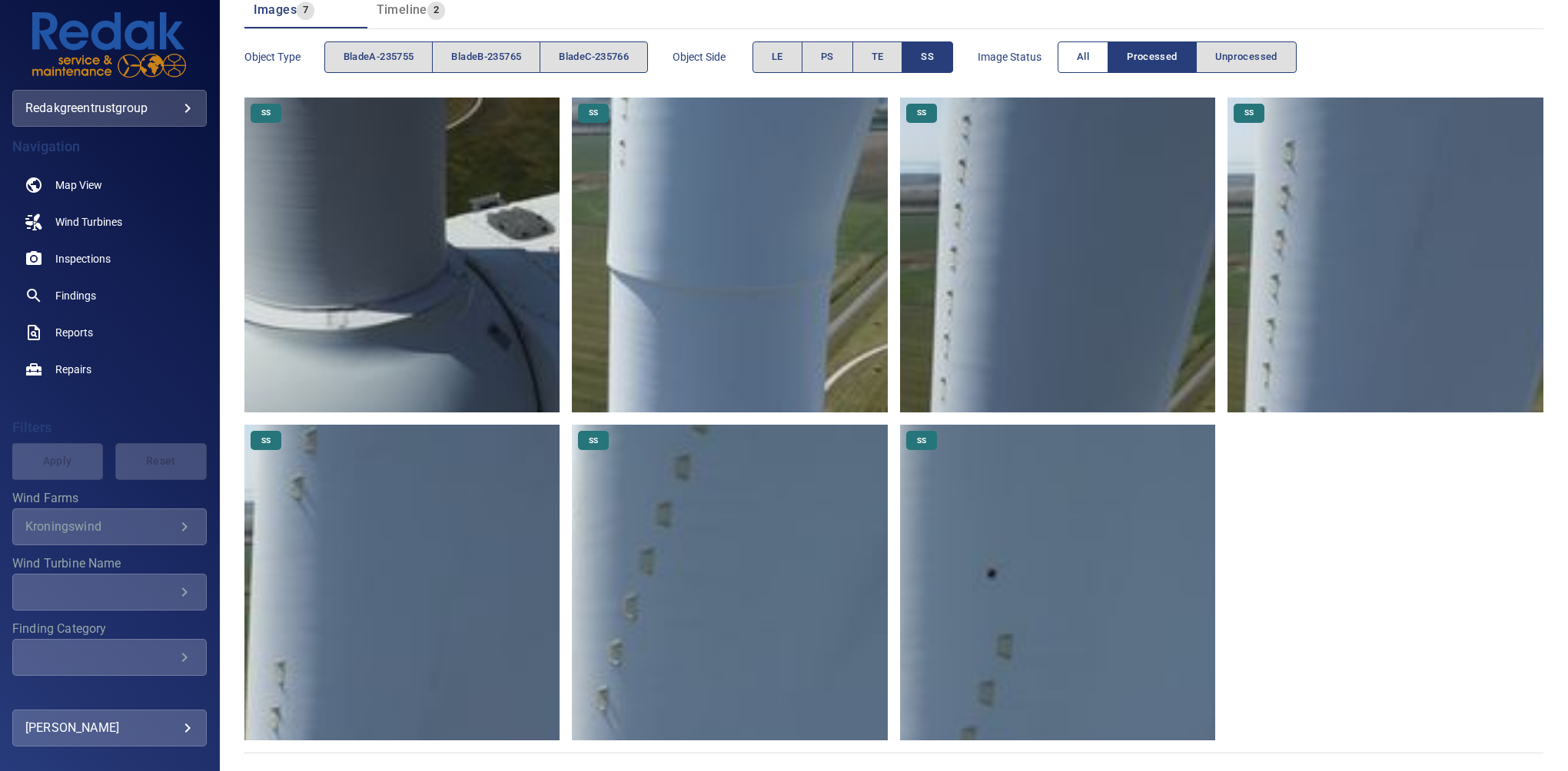
click at [1097, 61] on button "All" at bounding box center [1083, 57] width 51 height 31
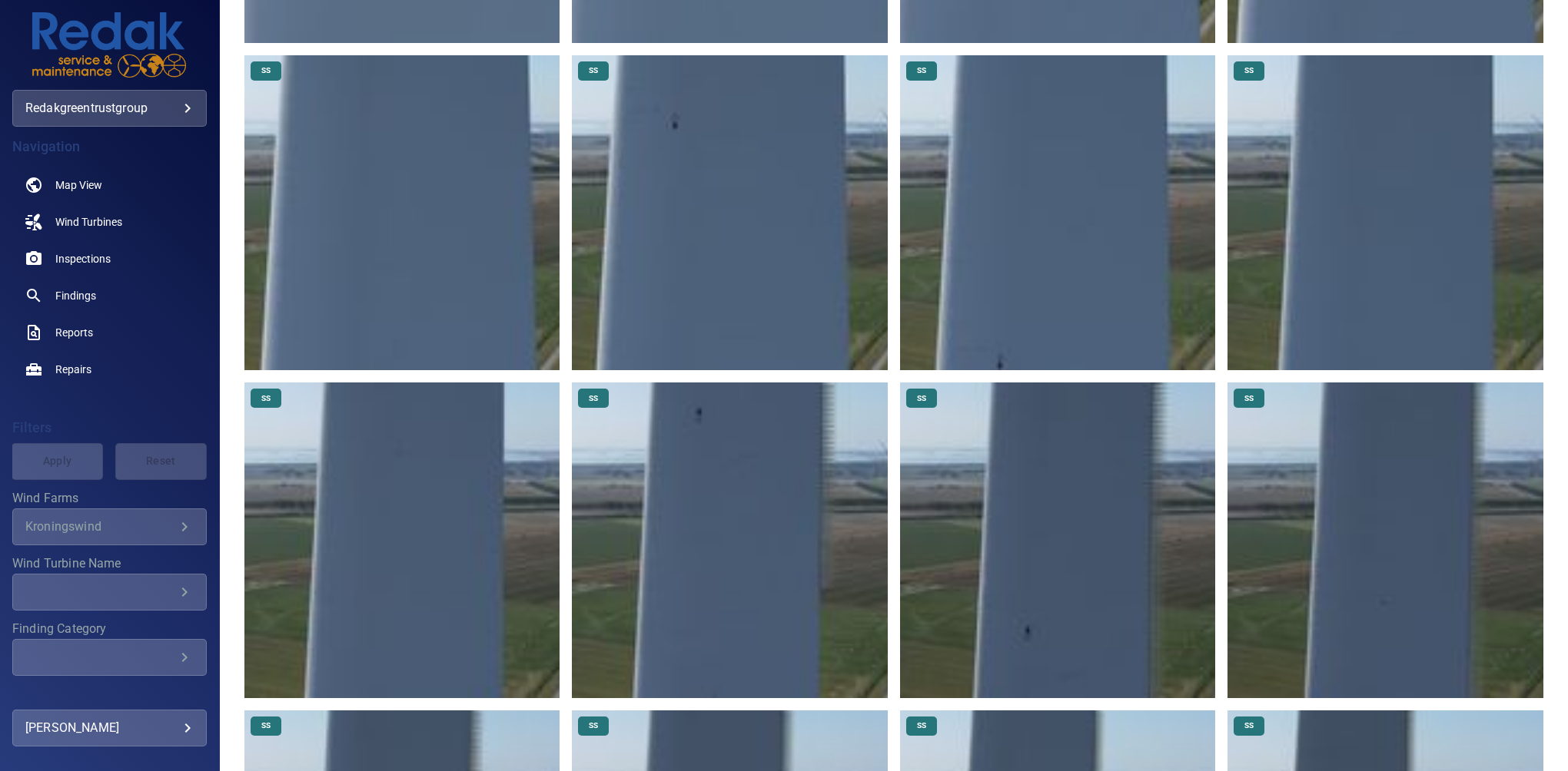
scroll to position [1208, 0]
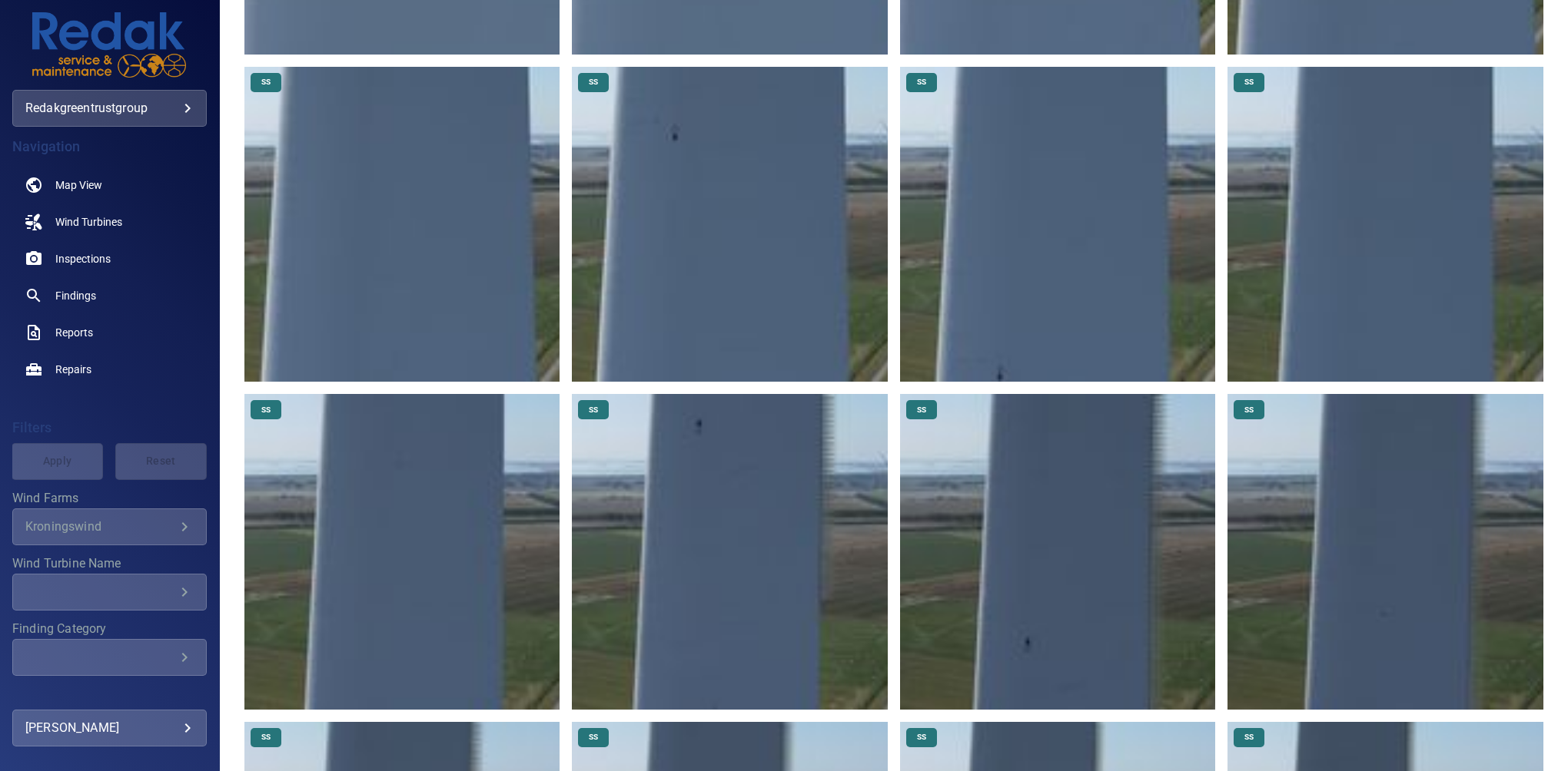
click at [482, 485] on img at bounding box center [401, 552] width 315 height 315
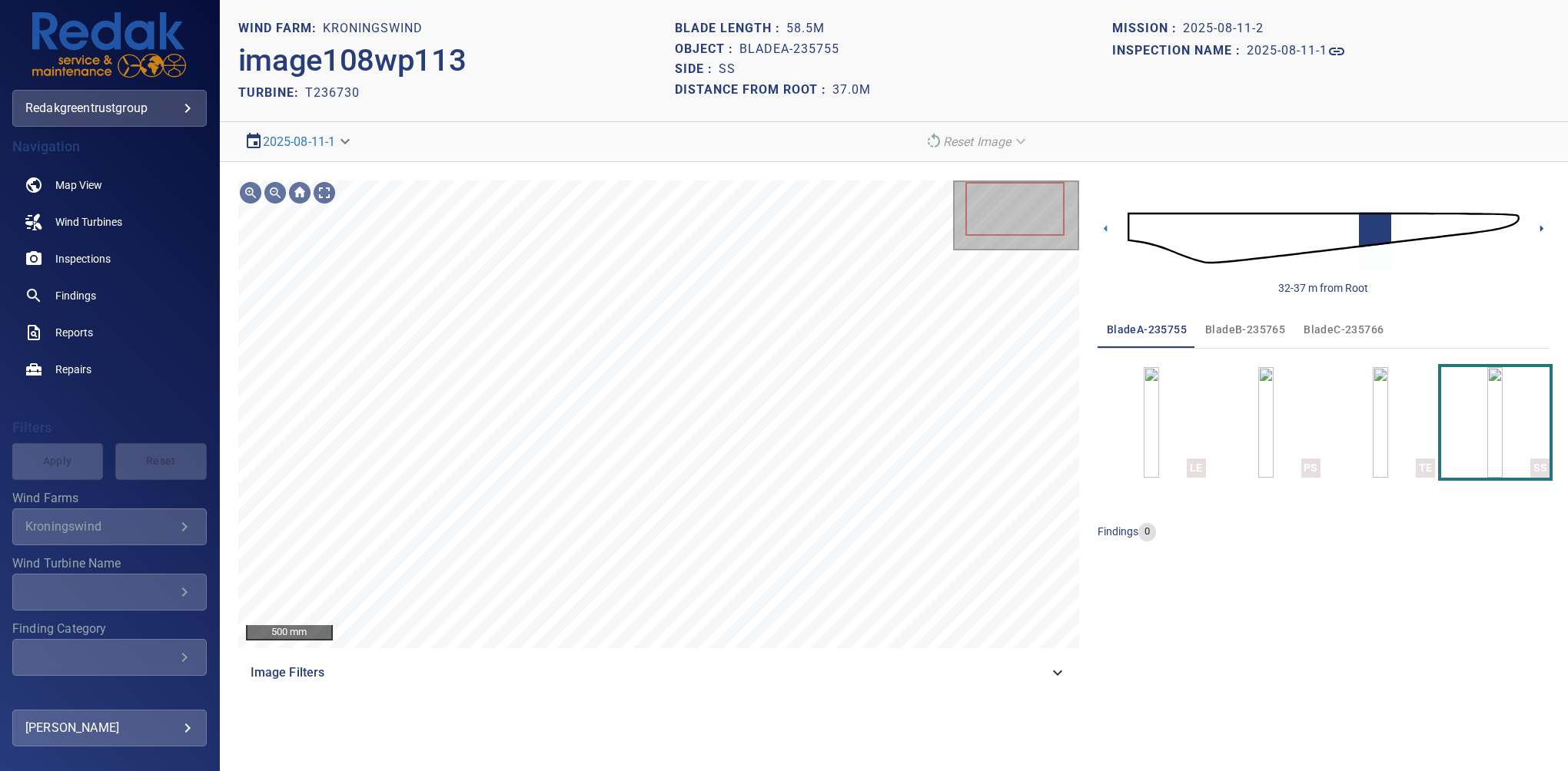
click at [1540, 225] on icon at bounding box center [1541, 228] width 16 height 16
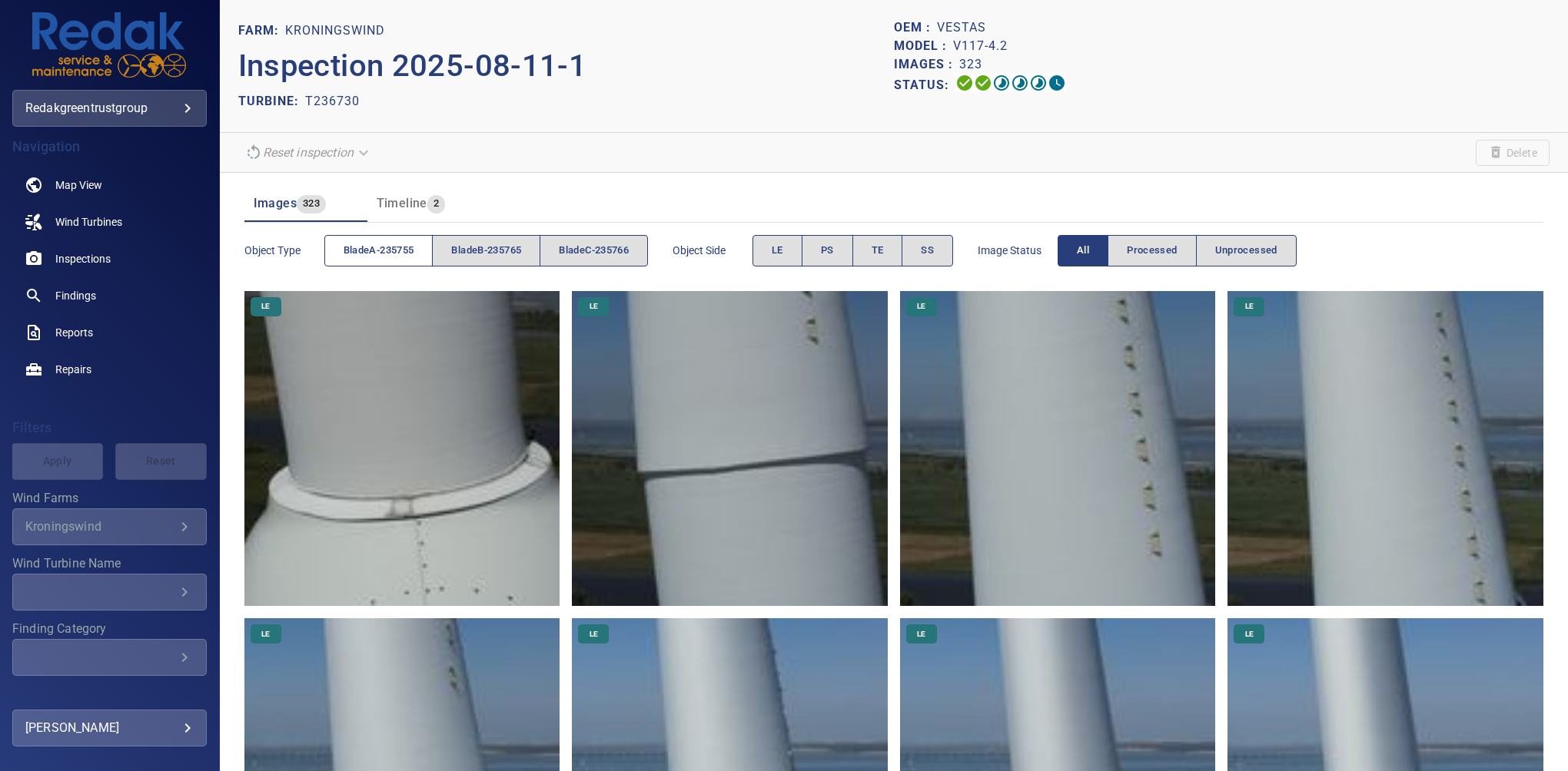
click at [402, 243] on span "bladeA-235755" at bounding box center [378, 251] width 71 height 18
click at [834, 256] on span "PS" at bounding box center [827, 251] width 13 height 18
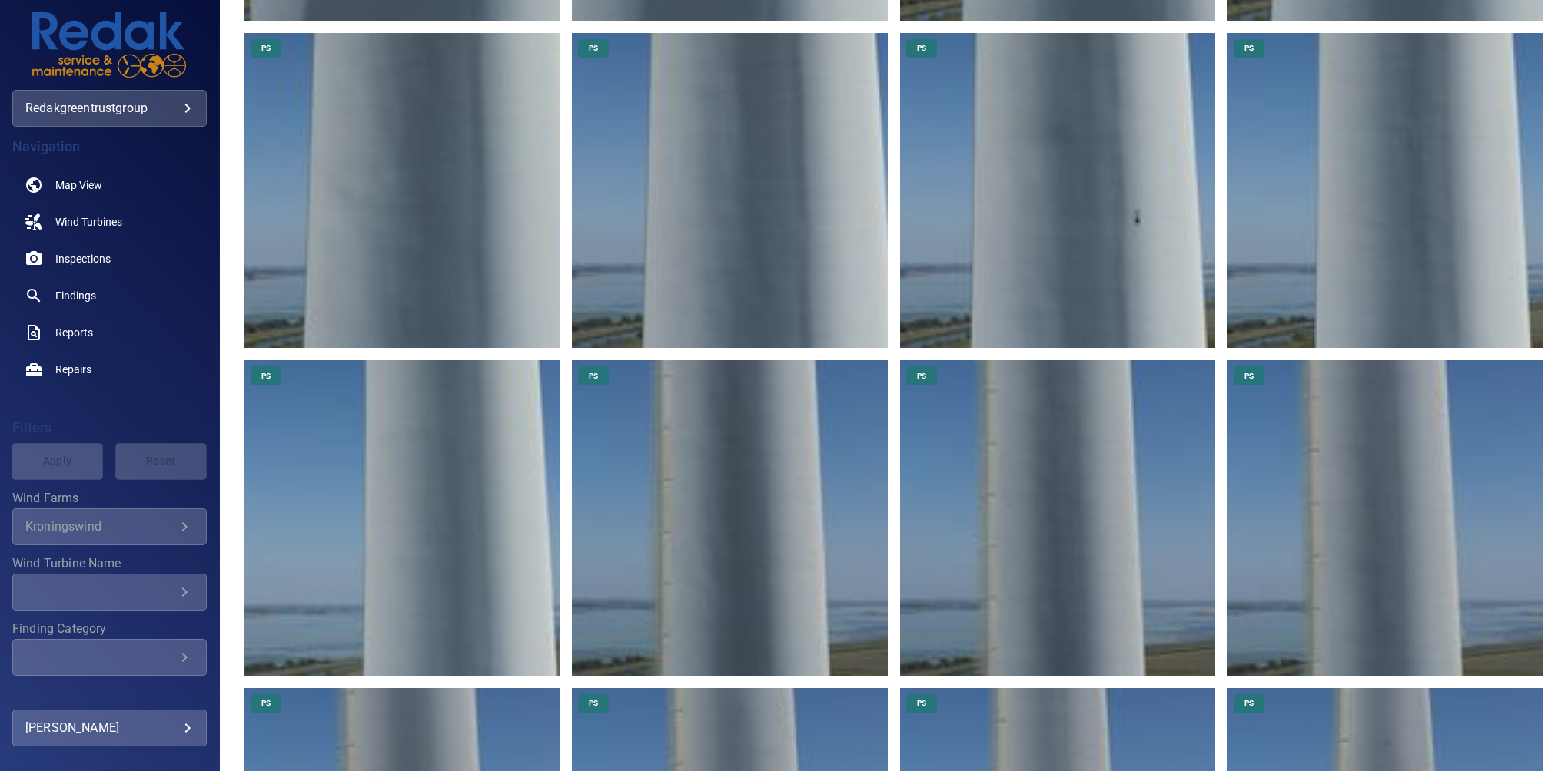
scroll to position [1249, 0]
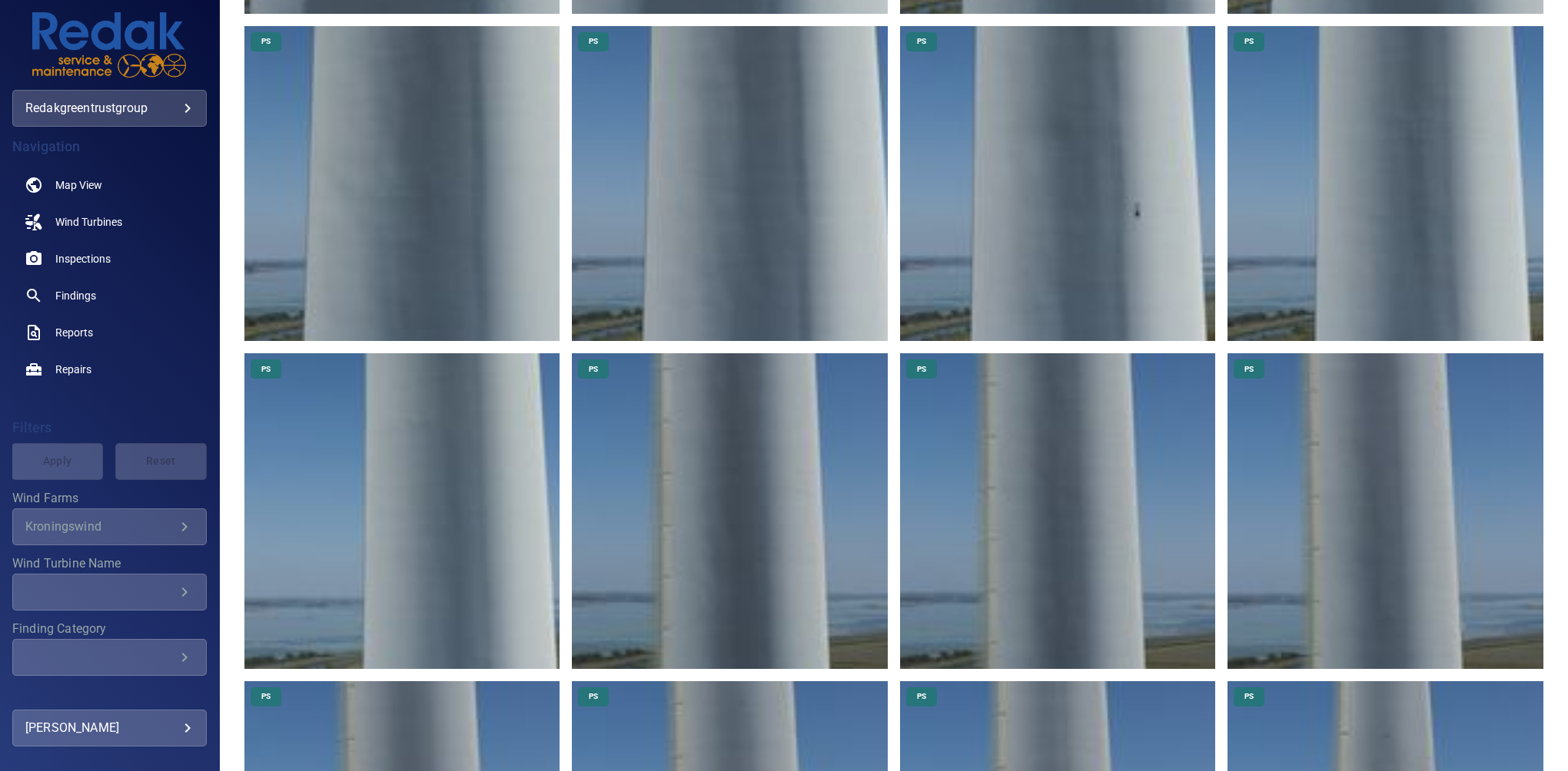
click at [474, 493] on img at bounding box center [401, 511] width 315 height 315
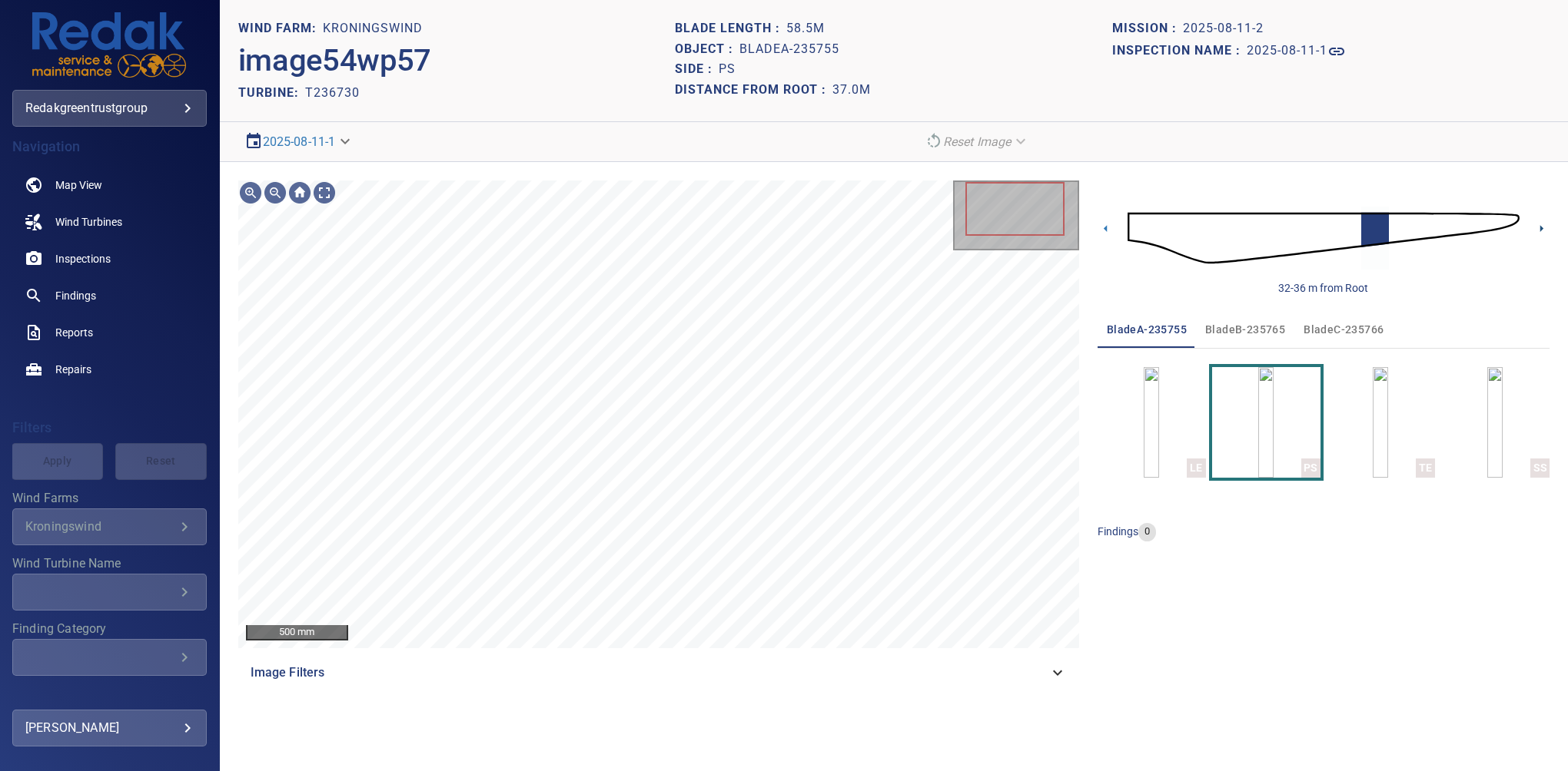
click at [1544, 224] on icon at bounding box center [1541, 228] width 16 height 16
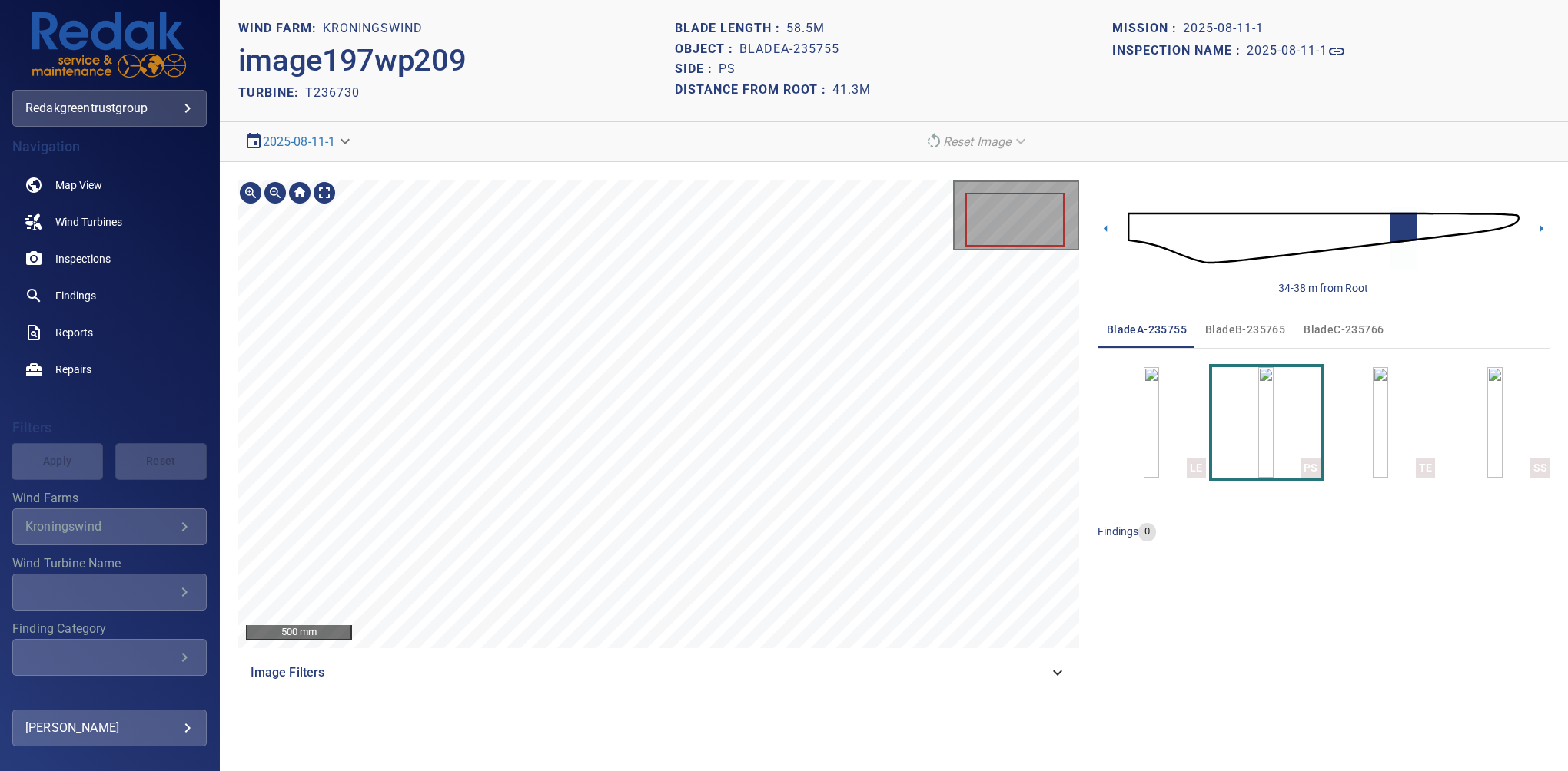
click at [824, 103] on section "**********" at bounding box center [893, 385] width 1348 height 771
